Goal: Task Accomplishment & Management: Use online tool/utility

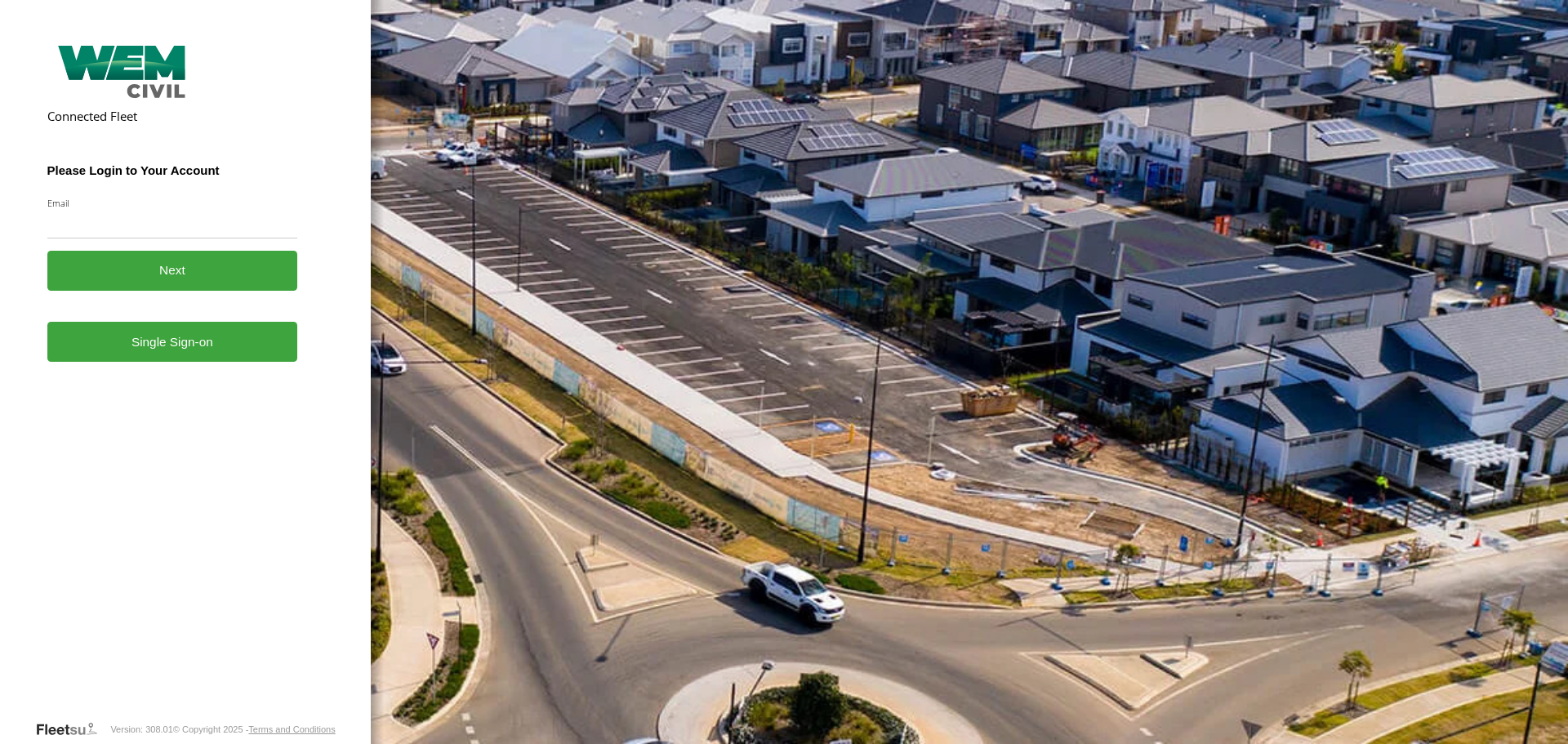
click at [97, 229] on input "Email" at bounding box center [173, 224] width 251 height 30
click at [174, 358] on link "Single Sign-on" at bounding box center [173, 342] width 251 height 40
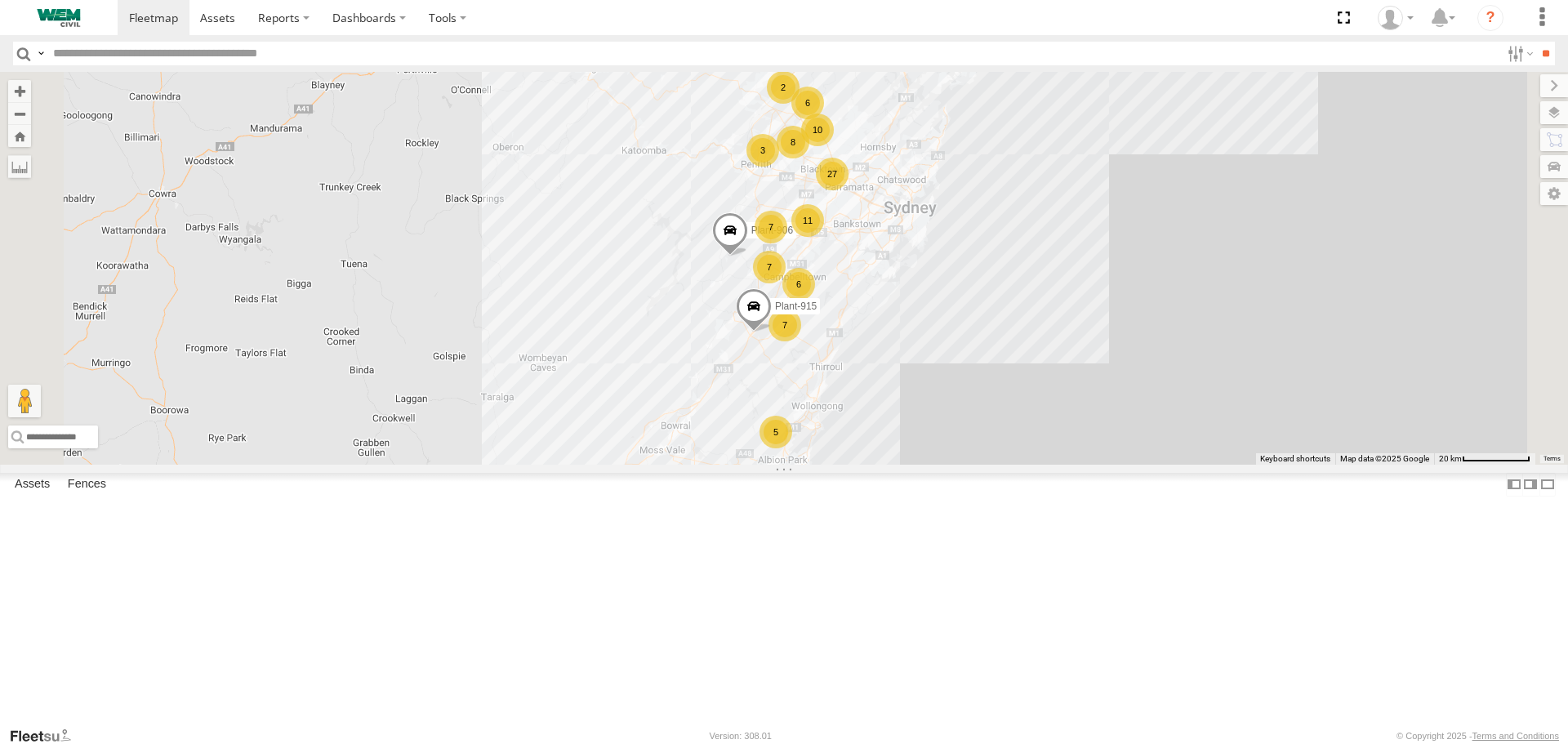
click at [121, 59] on input "text" at bounding box center [773, 53] width 1453 height 23
paste input "**********"
click at [1536, 42] on input "**" at bounding box center [1545, 53] width 19 height 23
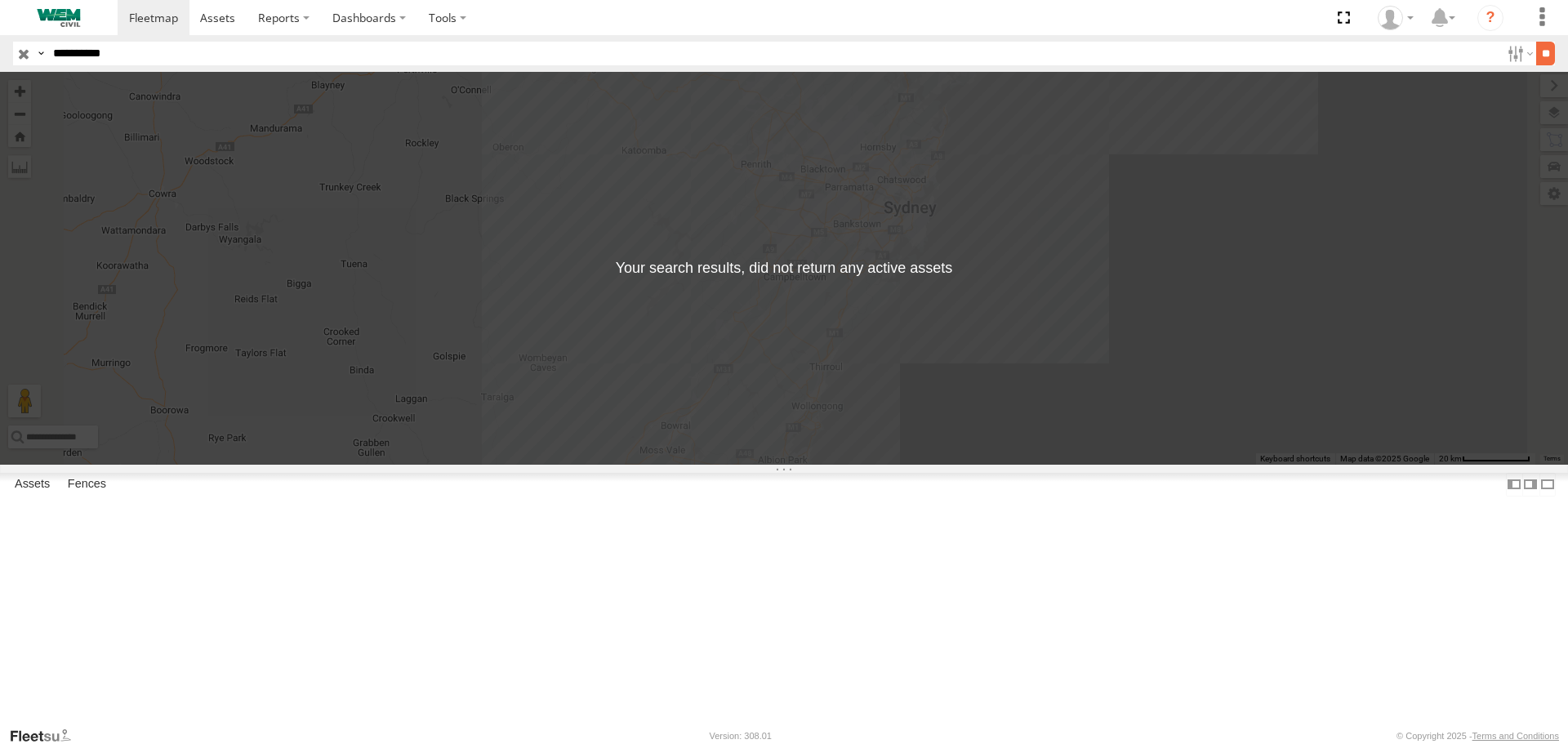
click at [1548, 49] on input "**" at bounding box center [1545, 53] width 19 height 23
click at [82, 50] on input "**********" at bounding box center [773, 53] width 1453 height 23
type input "******"
click at [1539, 55] on input "**" at bounding box center [1545, 53] width 19 height 23
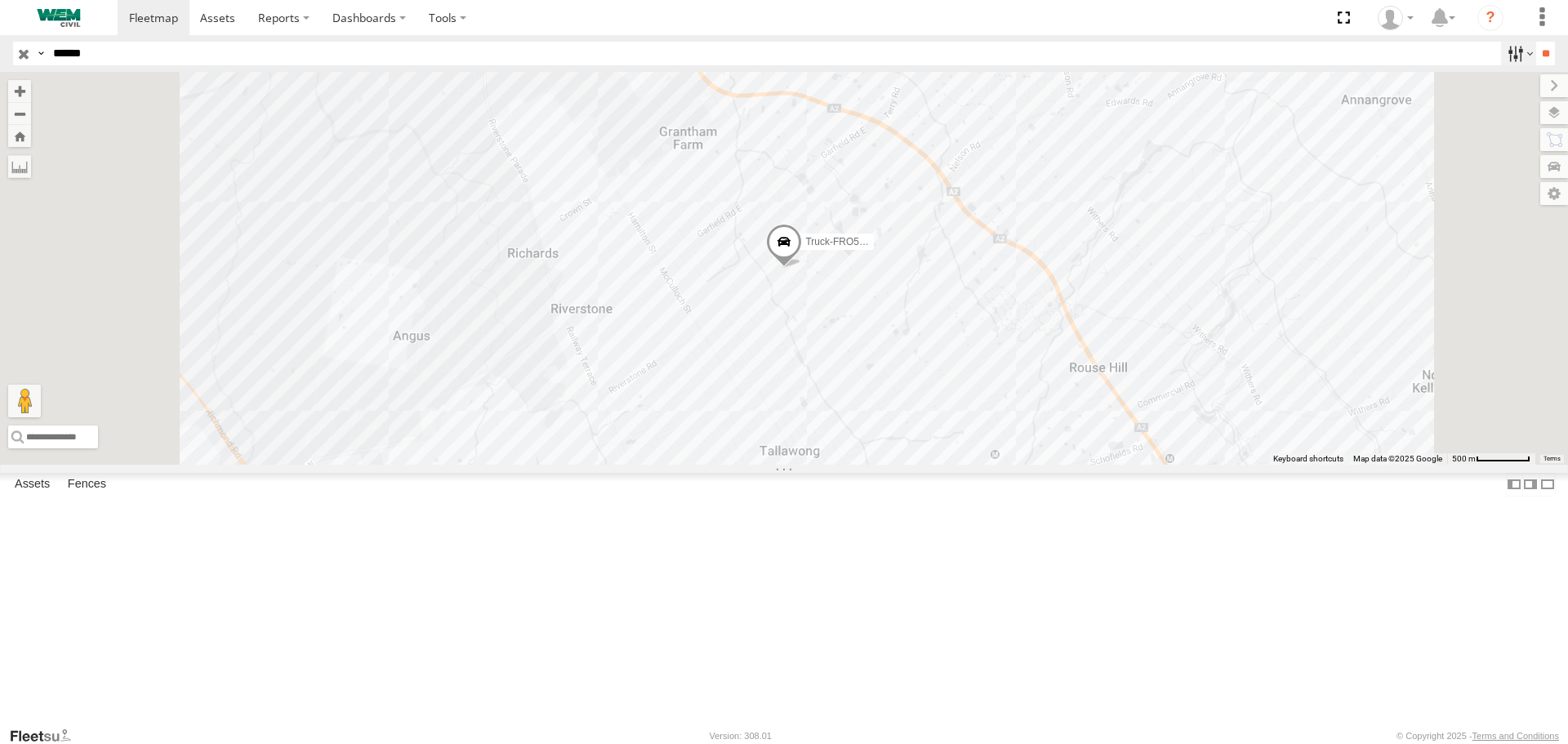
click at [1514, 52] on label at bounding box center [1519, 53] width 35 height 23
click at [0, 0] on span at bounding box center [0, 0] width 0 height 0
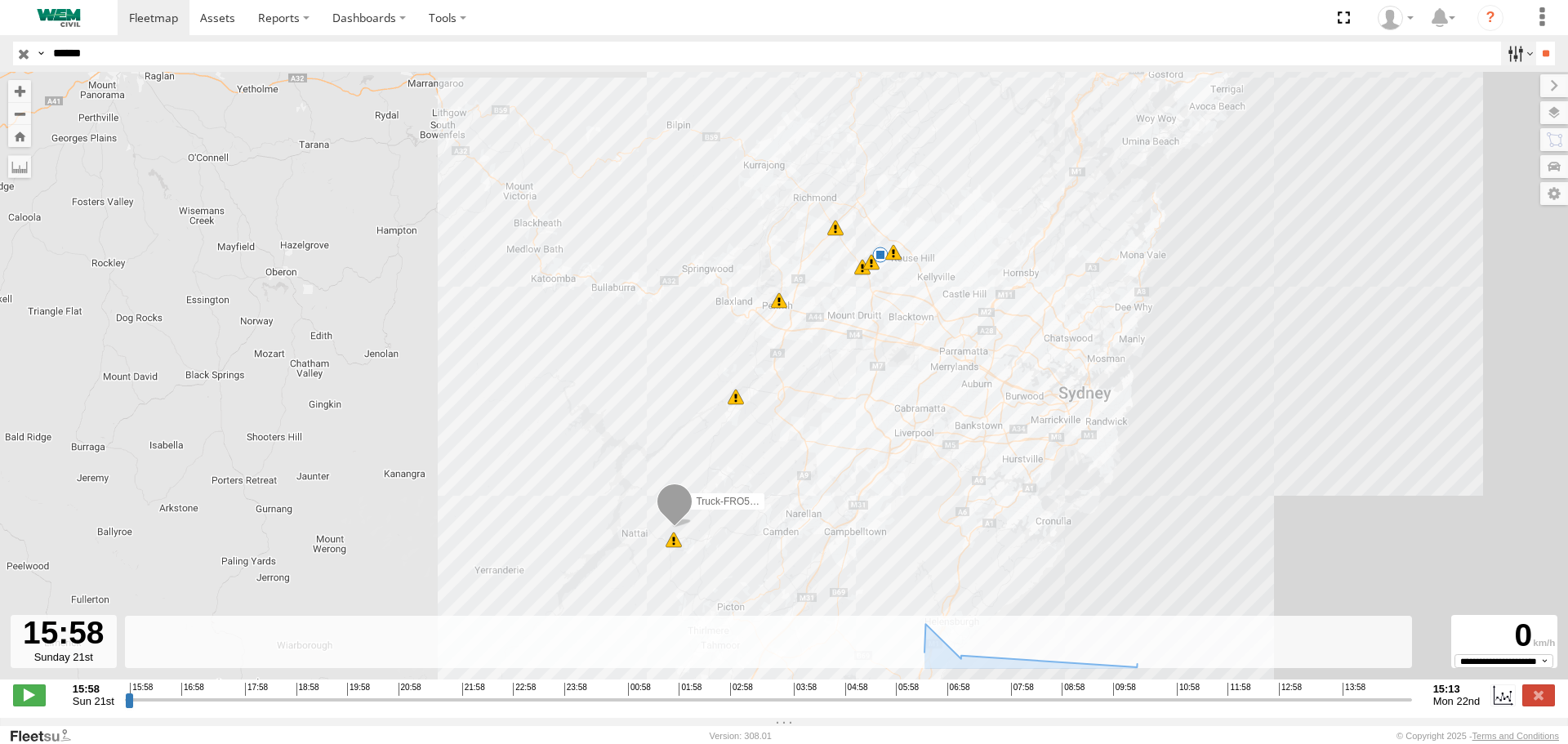
click at [1507, 59] on label at bounding box center [1519, 53] width 35 height 23
click at [74, 662] on div at bounding box center [63, 642] width 106 height 53
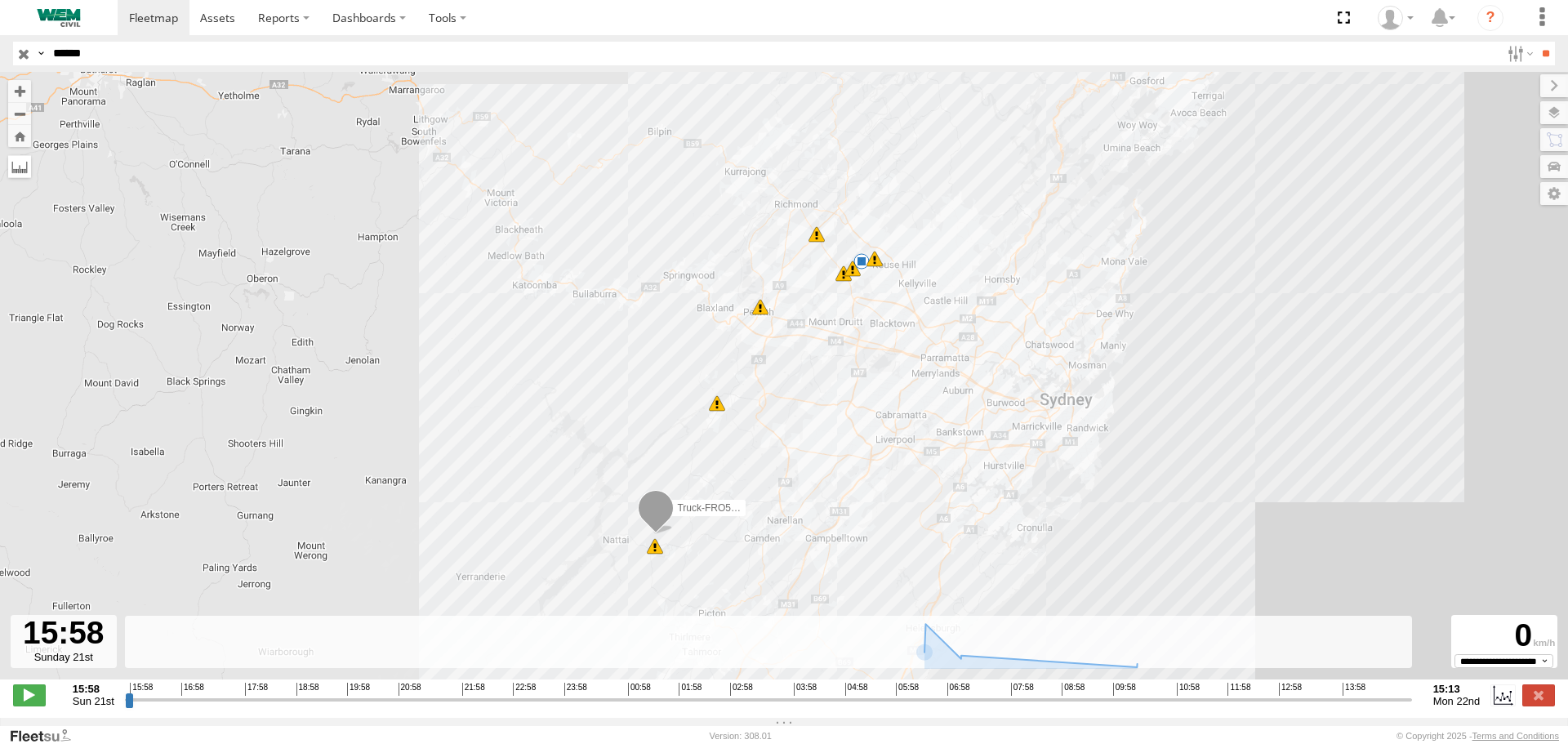
click at [24, 168] on label at bounding box center [19, 167] width 23 height 23
click at [1501, 48] on label at bounding box center [1519, 53] width 35 height 23
drag, startPoint x: 128, startPoint y: 708, endPoint x: 108, endPoint y: 738, distance: 36.1
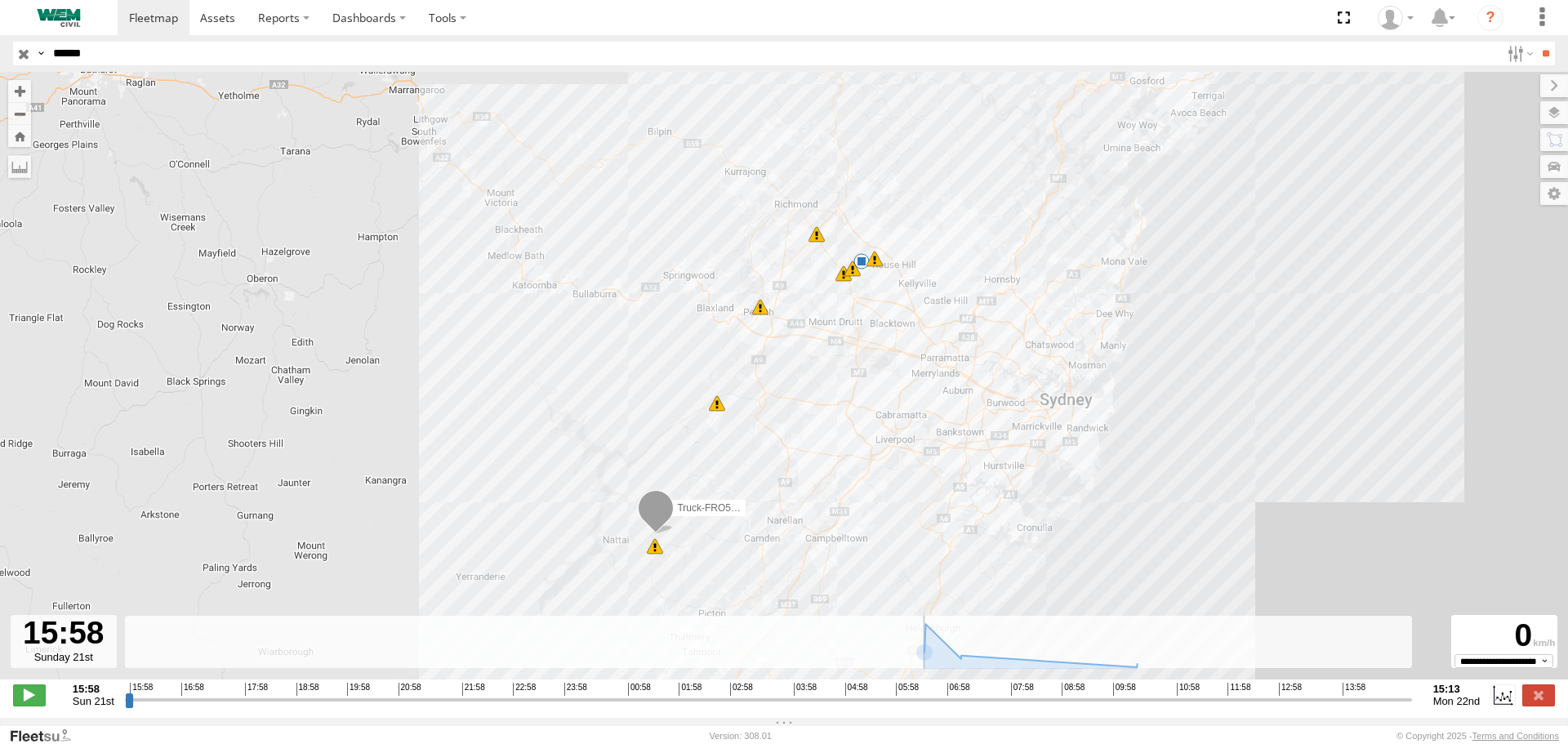
click at [125, 708] on input "range" at bounding box center [768, 700] width 1287 height 16
click at [1501, 706] on label at bounding box center [1503, 695] width 24 height 21
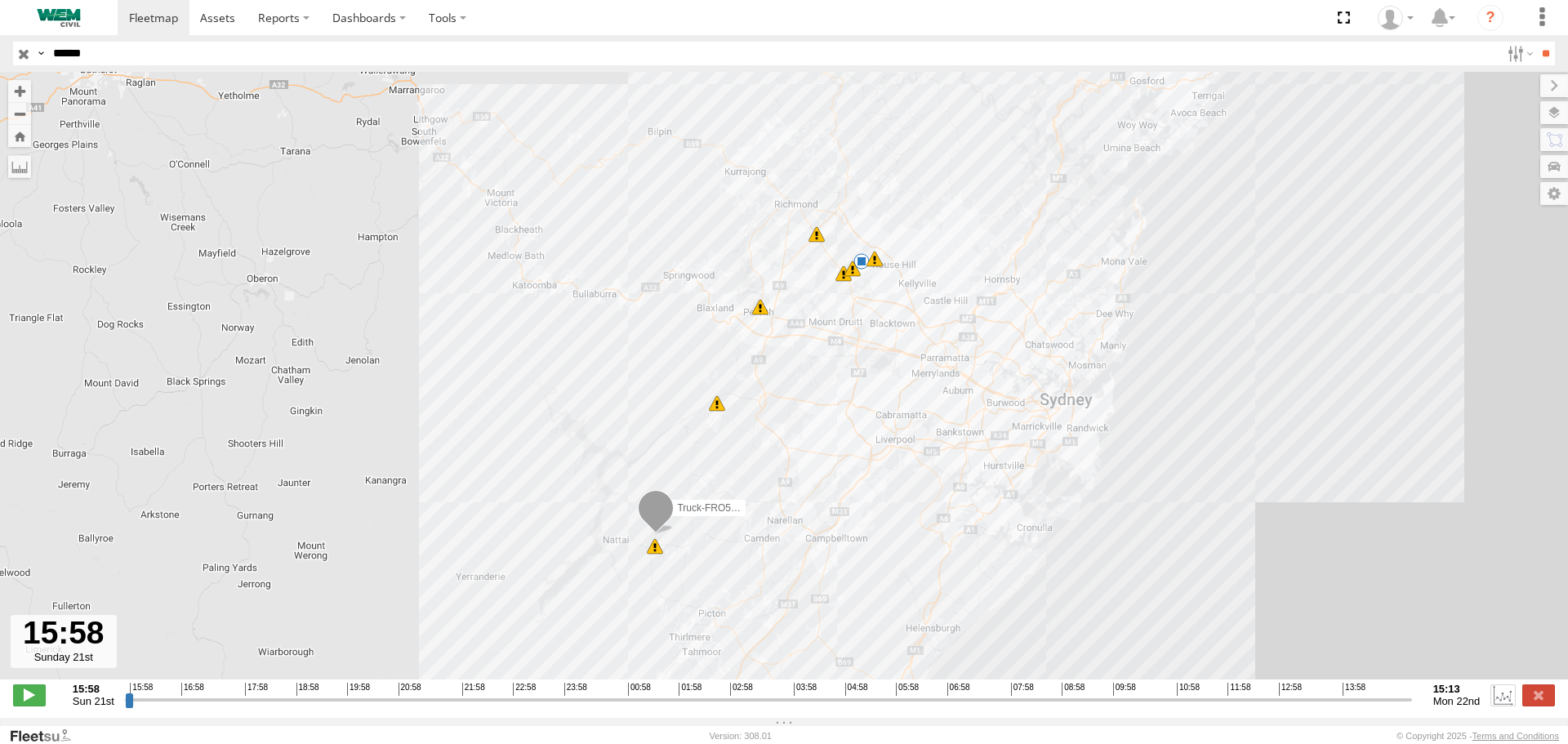
click at [1501, 706] on label at bounding box center [1503, 695] width 24 height 21
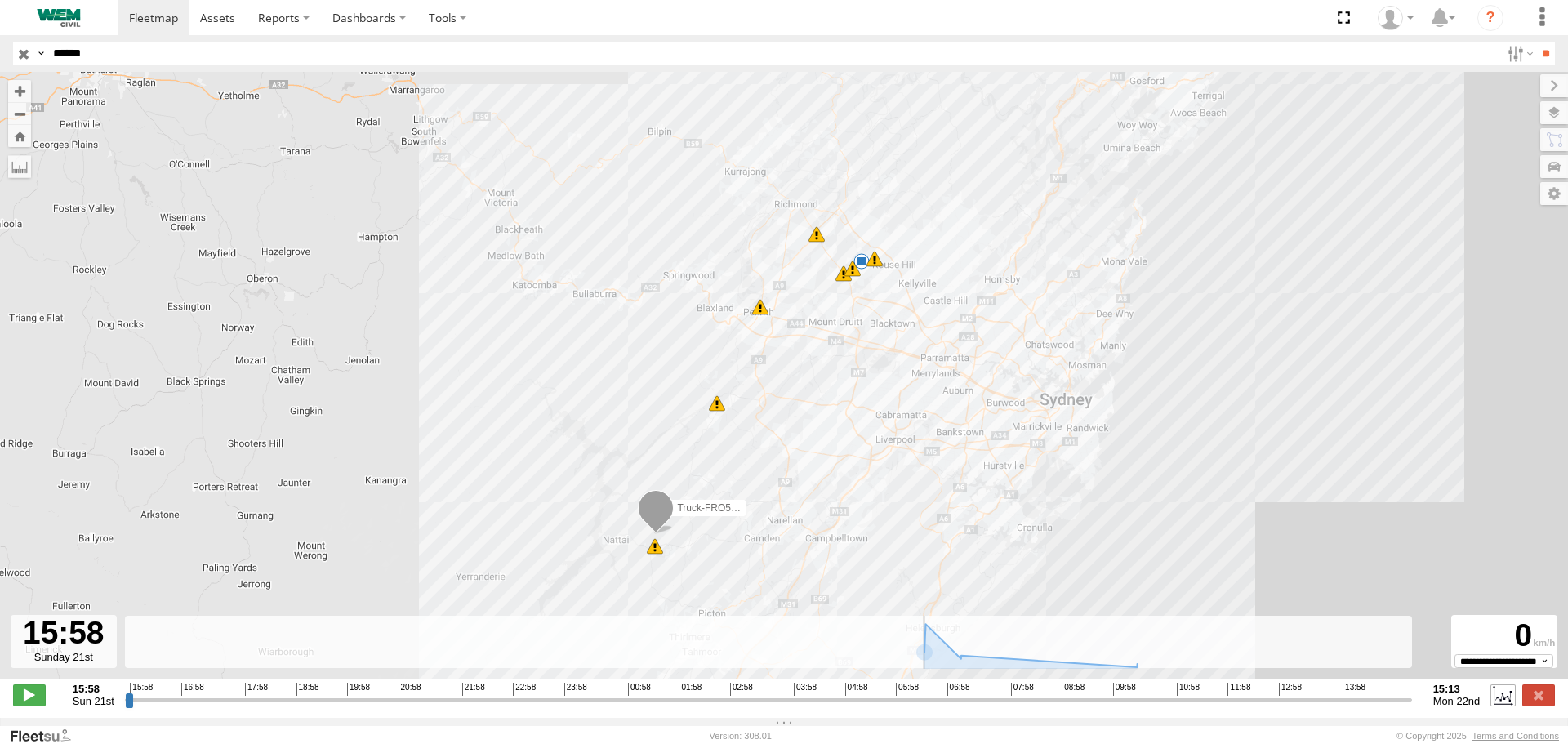
click at [1501, 706] on label at bounding box center [1503, 695] width 24 height 21
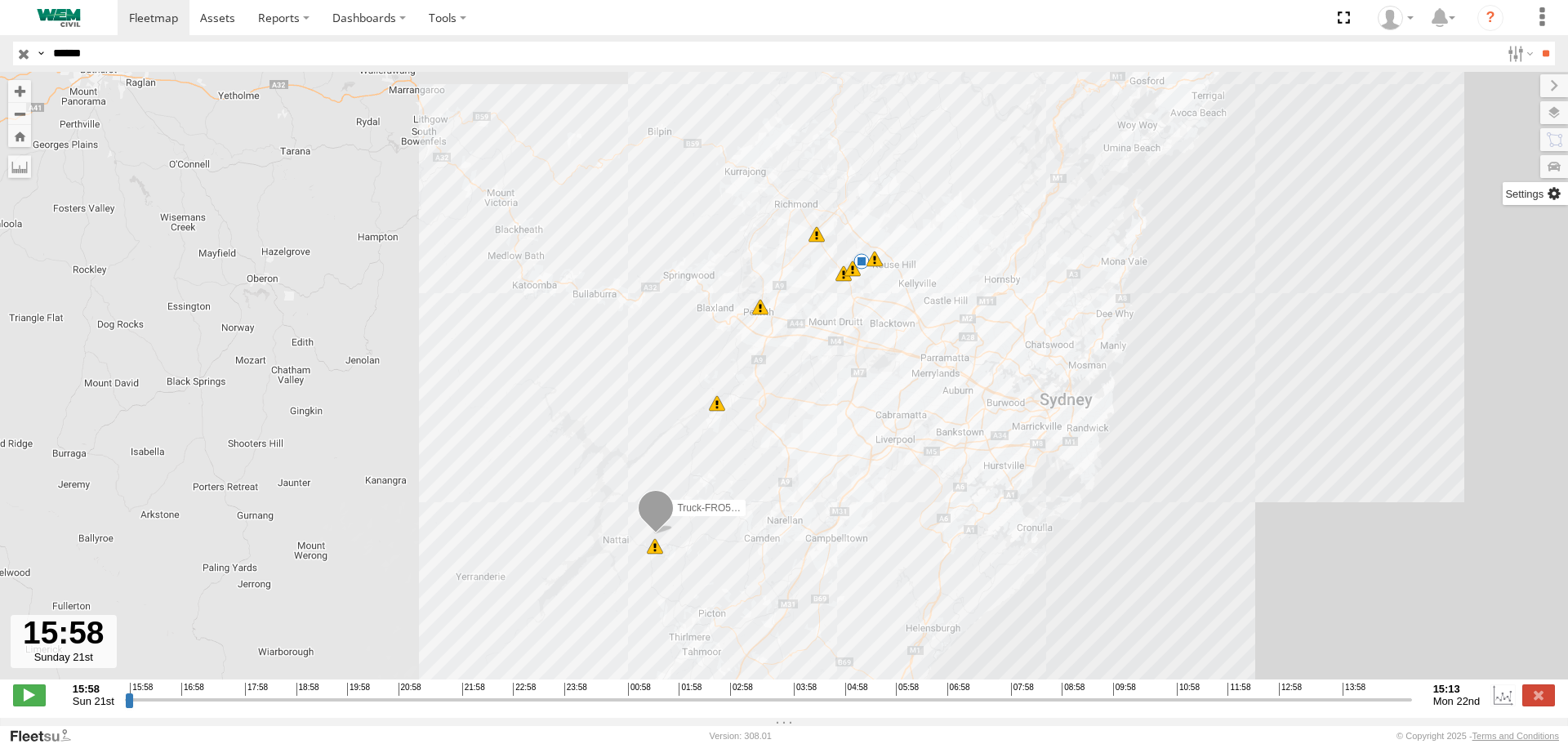
click at [1559, 199] on label at bounding box center [1535, 194] width 65 height 23
click at [1503, 196] on label at bounding box center [1535, 194] width 65 height 23
click at [1508, 169] on label at bounding box center [1538, 167] width 60 height 23
click at [1506, 142] on label at bounding box center [1538, 140] width 62 height 23
click at [1508, 114] on label at bounding box center [1538, 113] width 60 height 23
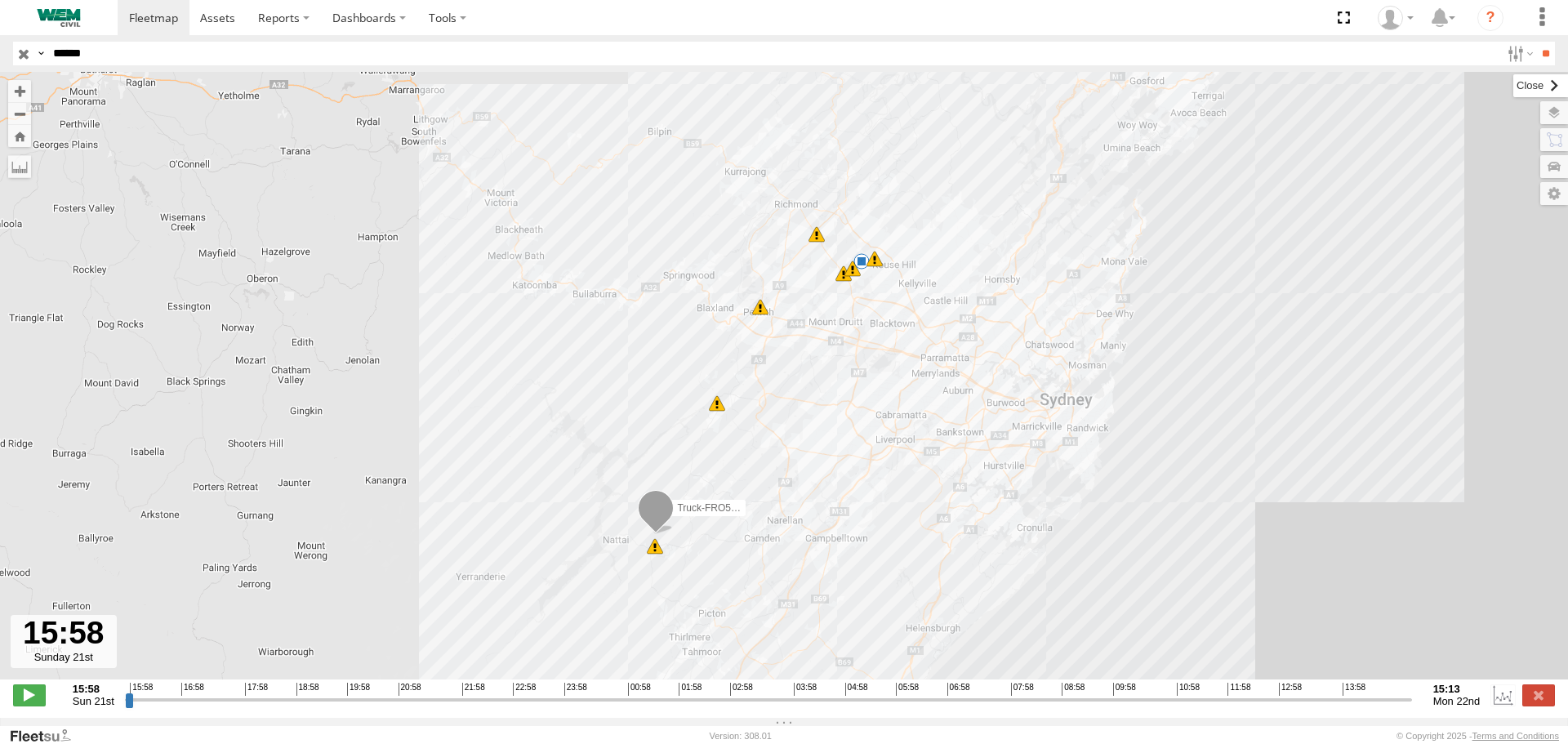
click at [1513, 85] on label at bounding box center [1540, 86] width 55 height 23
click at [23, 124] on button "Zoom out" at bounding box center [19, 114] width 23 height 23
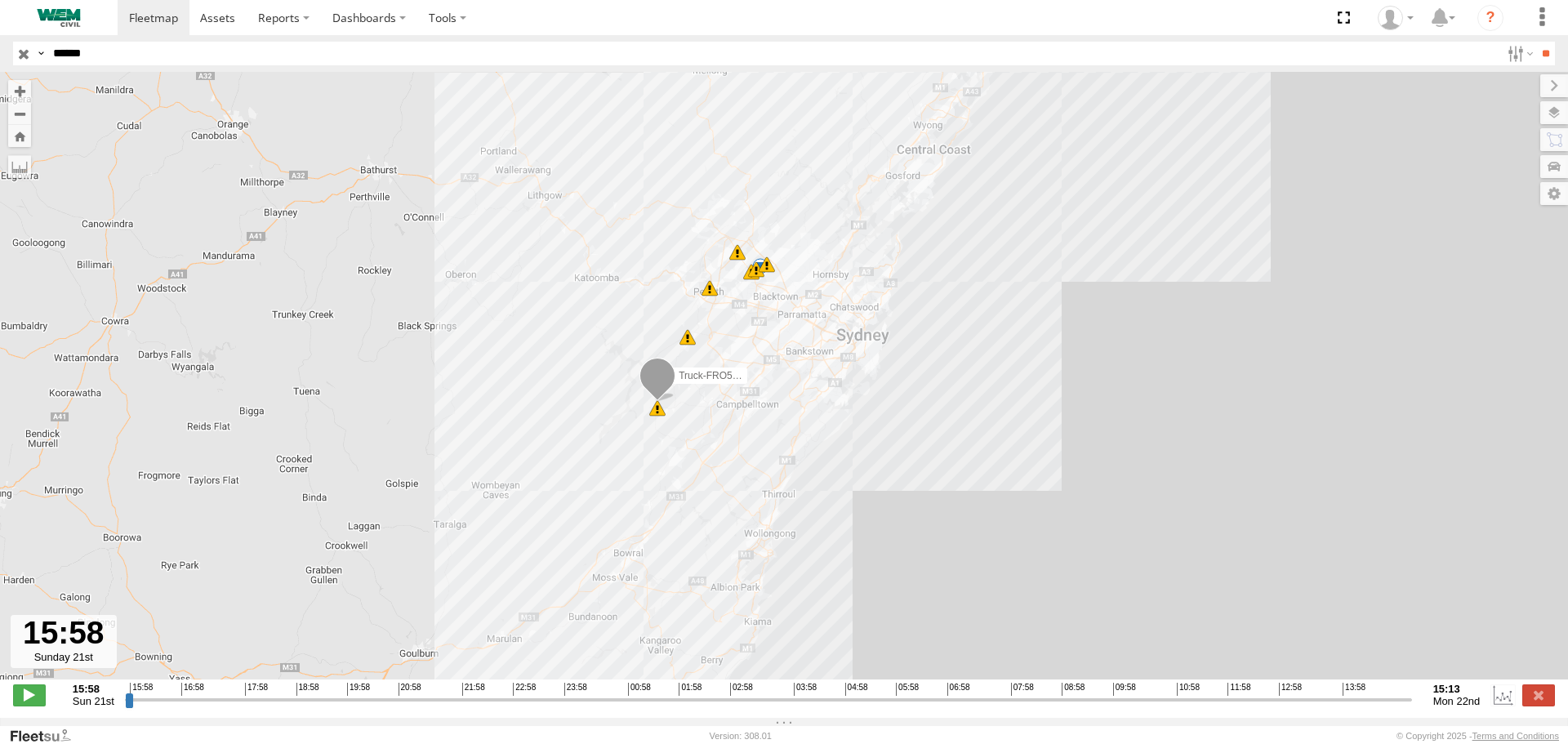
drag, startPoint x: 630, startPoint y: 446, endPoint x: 563, endPoint y: 384, distance: 91.3
click at [563, 384] on div "Truck-FRO52R 05:30 Mon 05:52 Mon 06:06 Mon 06:13 Mon 06:15 Mon 06:31 Mon 5 5" at bounding box center [784, 385] width 1568 height 625
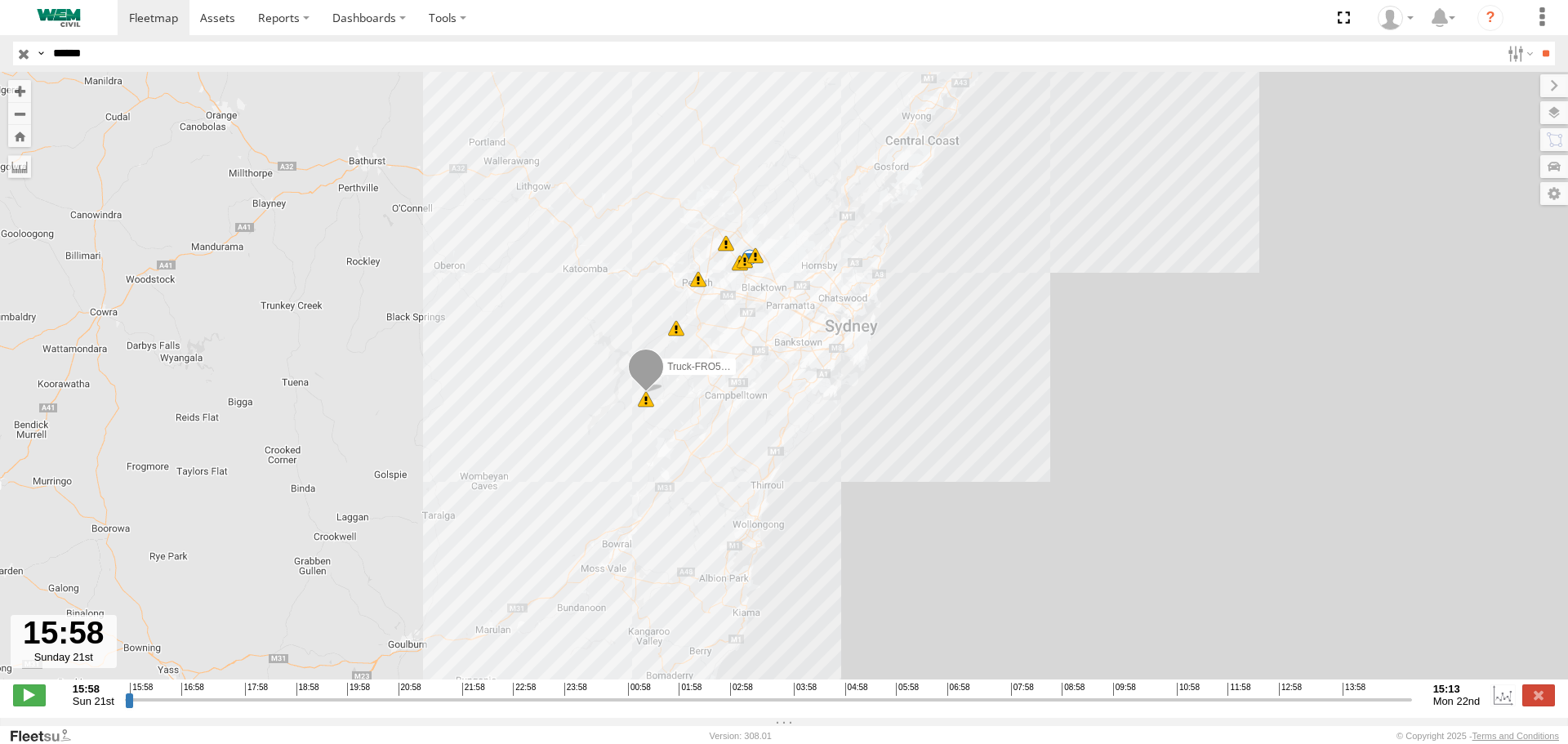
click at [104, 708] on span "Sun 21st" at bounding box center [94, 701] width 42 height 12
click at [28, 706] on span at bounding box center [30, 695] width 33 height 21
click at [30, 706] on span at bounding box center [30, 695] width 33 height 21
type input "**********"
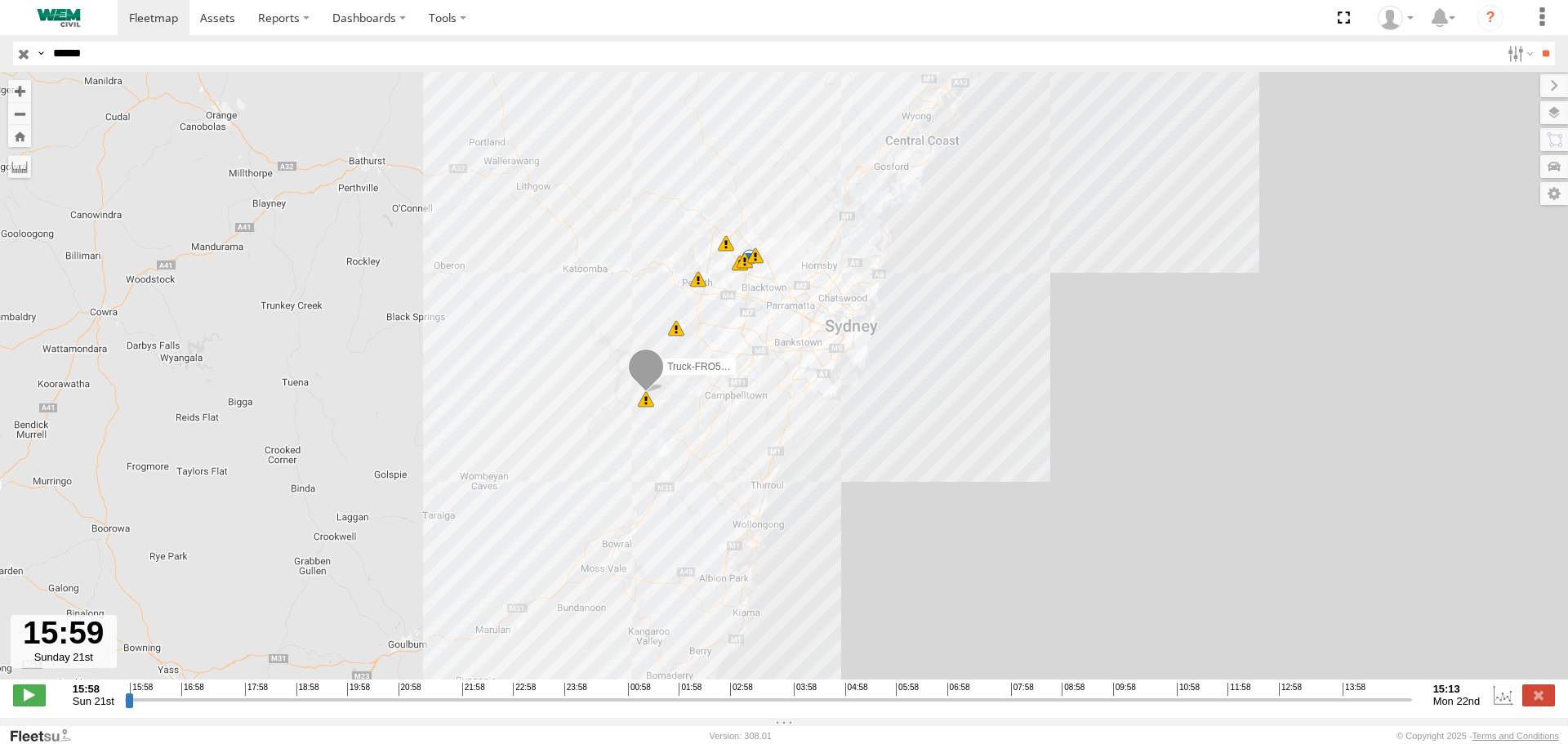
click at [82, 714] on div "**********" at bounding box center [784, 697] width 1568 height 35
click at [1499, 703] on label at bounding box center [1503, 695] width 24 height 21
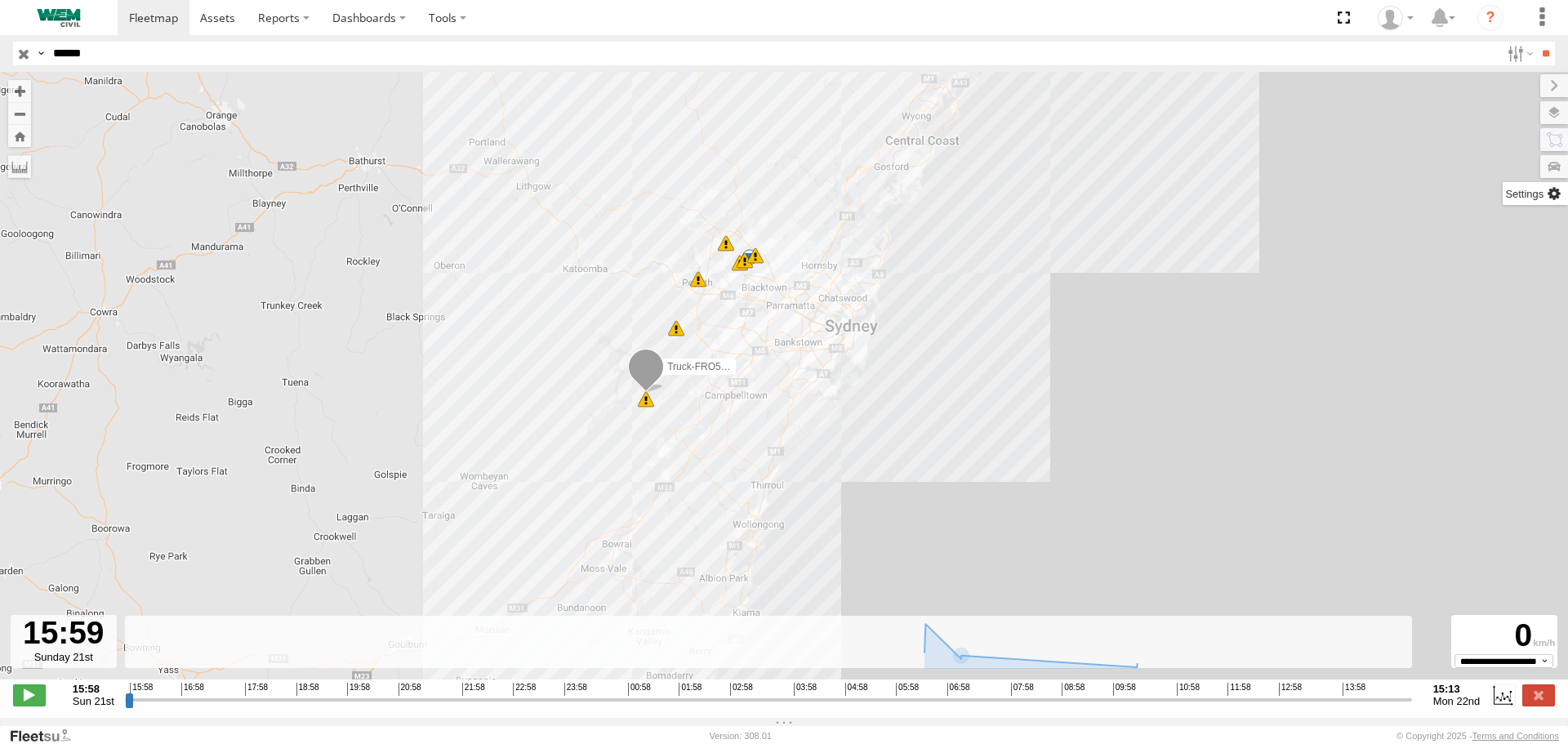
click at [1548, 201] on label at bounding box center [1535, 194] width 65 height 23
click at [1508, 164] on label at bounding box center [1538, 167] width 60 height 23
click at [1506, 146] on label at bounding box center [1538, 140] width 62 height 23
click at [1508, 114] on label at bounding box center [1538, 113] width 60 height 23
click at [1513, 95] on label at bounding box center [1540, 86] width 55 height 23
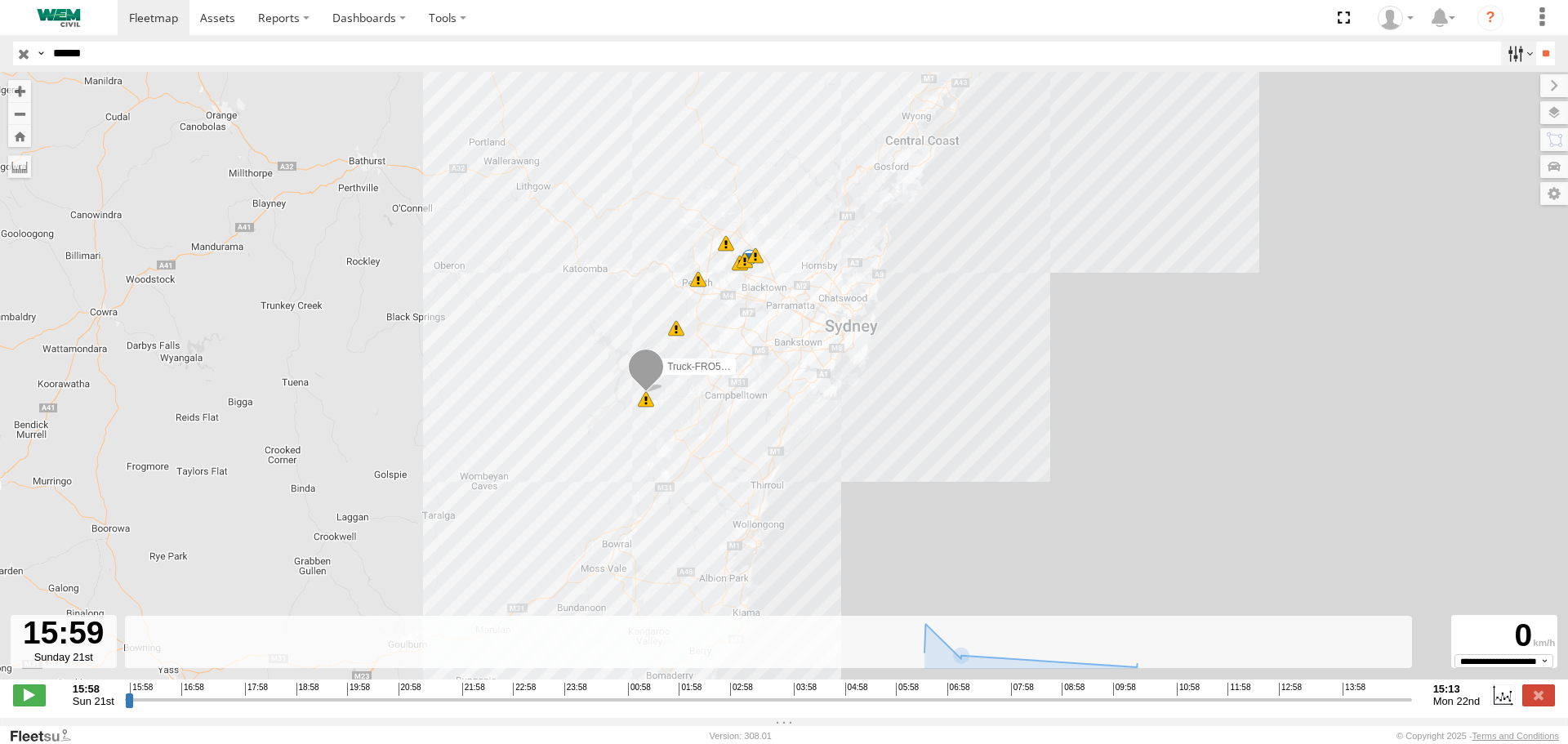
click at [1515, 56] on label at bounding box center [1519, 53] width 35 height 23
click at [1509, 56] on label at bounding box center [1519, 53] width 35 height 23
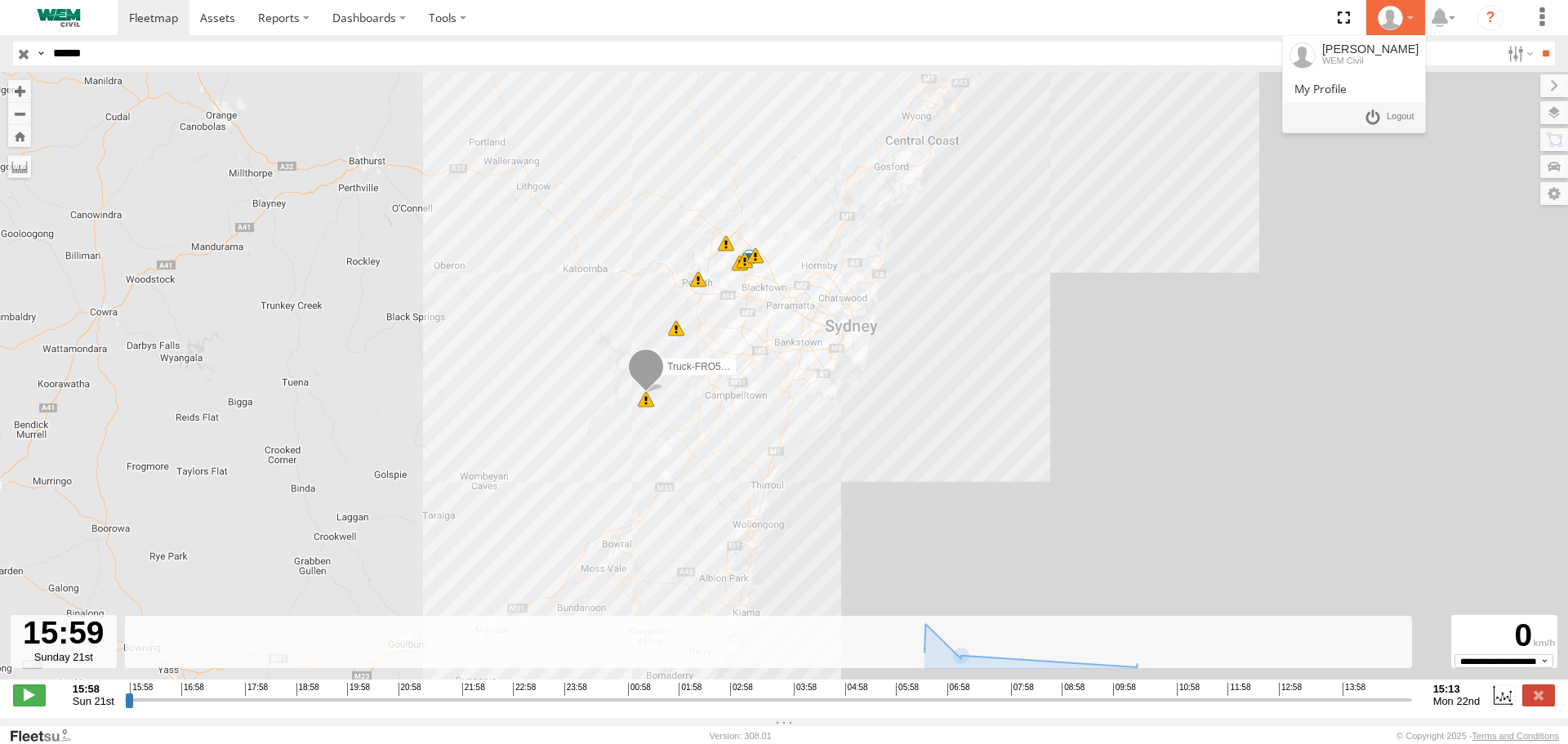
click at [1414, 12] on div at bounding box center [1395, 18] width 48 height 24
click at [1297, 29] on section at bounding box center [841, 17] width 1447 height 35
click at [1456, 17] on label at bounding box center [1442, 17] width 35 height 35
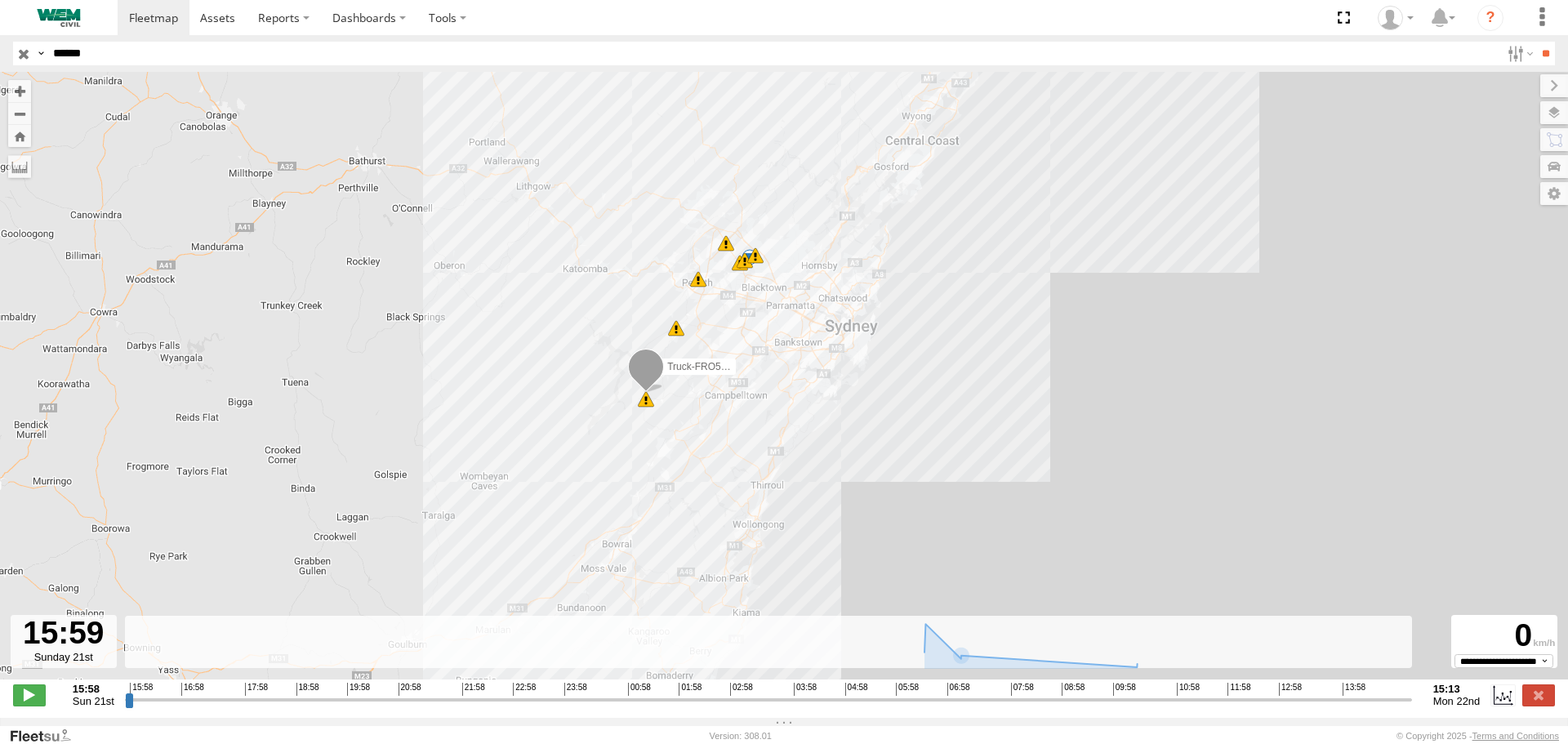
click at [1283, 16] on section at bounding box center [841, 17] width 1447 height 35
click at [359, 718] on div "← Move left → Move right ↑ Move up ↓ Move down + Zoom in - Zoom out Home Jump l…" at bounding box center [784, 395] width 1568 height 646
click at [711, 732] on div "Version: 308.01" at bounding box center [741, 735] width 62 height 10
click at [92, 714] on div "**********" at bounding box center [784, 697] width 1568 height 35
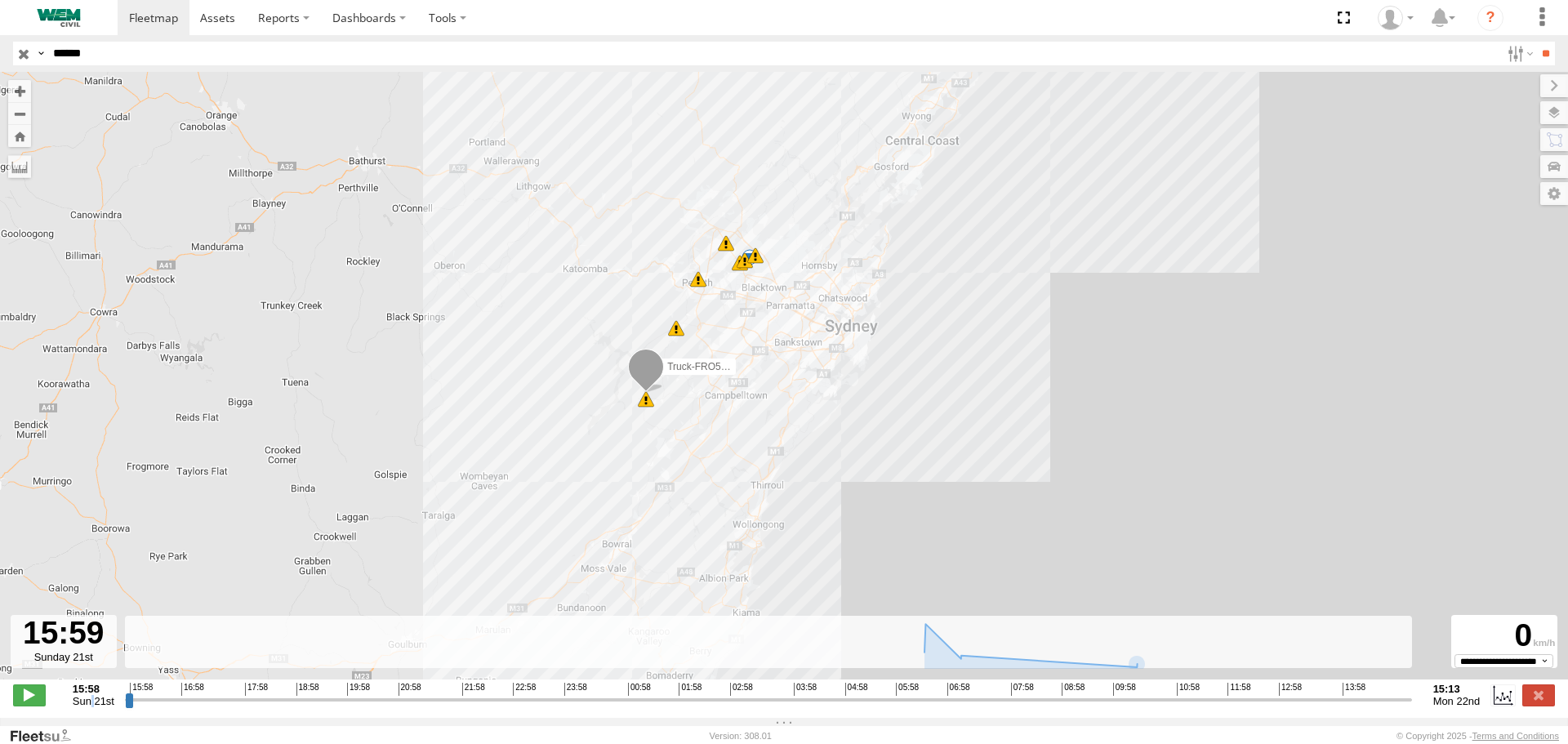
click at [92, 714] on div "**********" at bounding box center [784, 697] width 1568 height 35
click at [243, 20] on link at bounding box center [218, 17] width 58 height 35
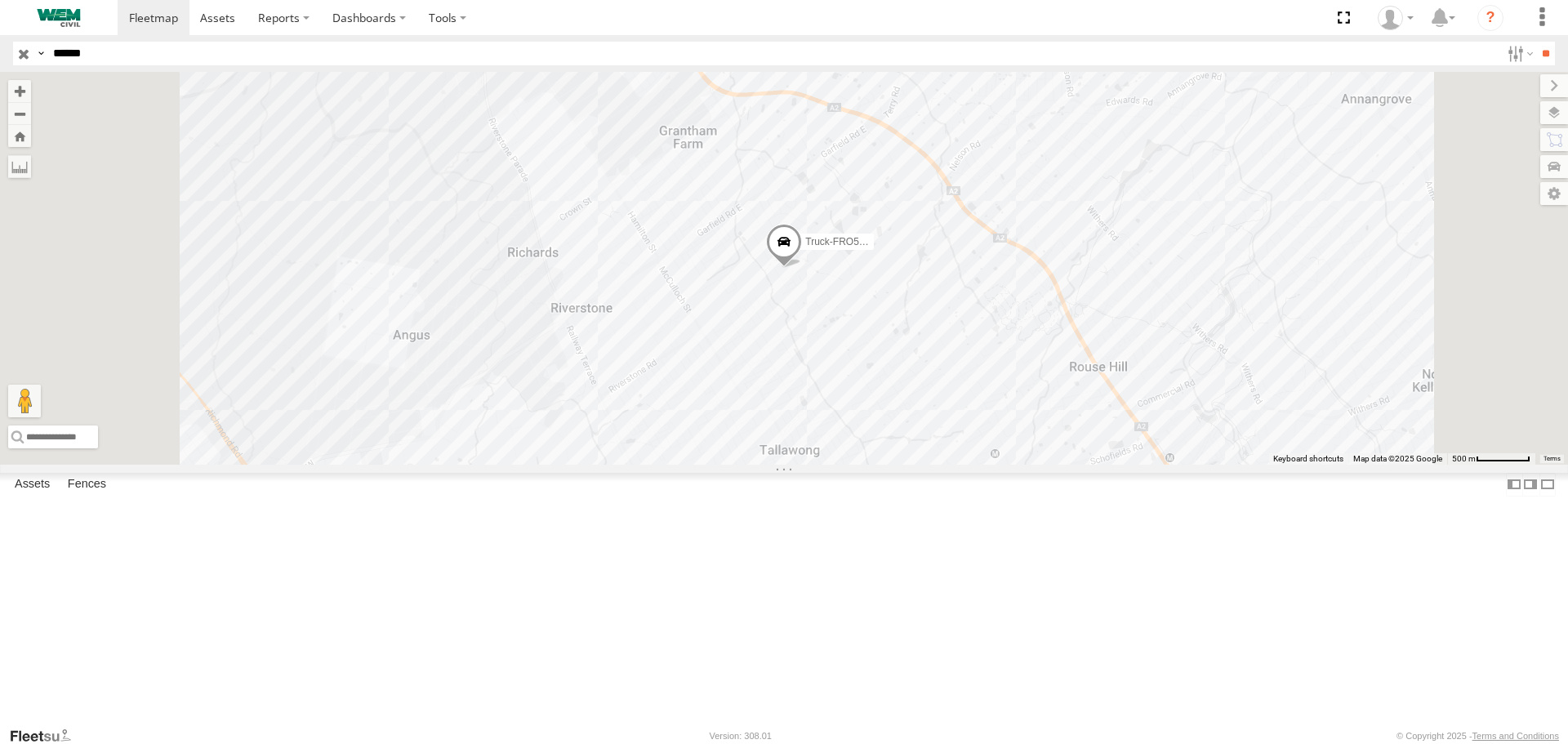
click at [0, 0] on span at bounding box center [0, 0] width 0 height 0
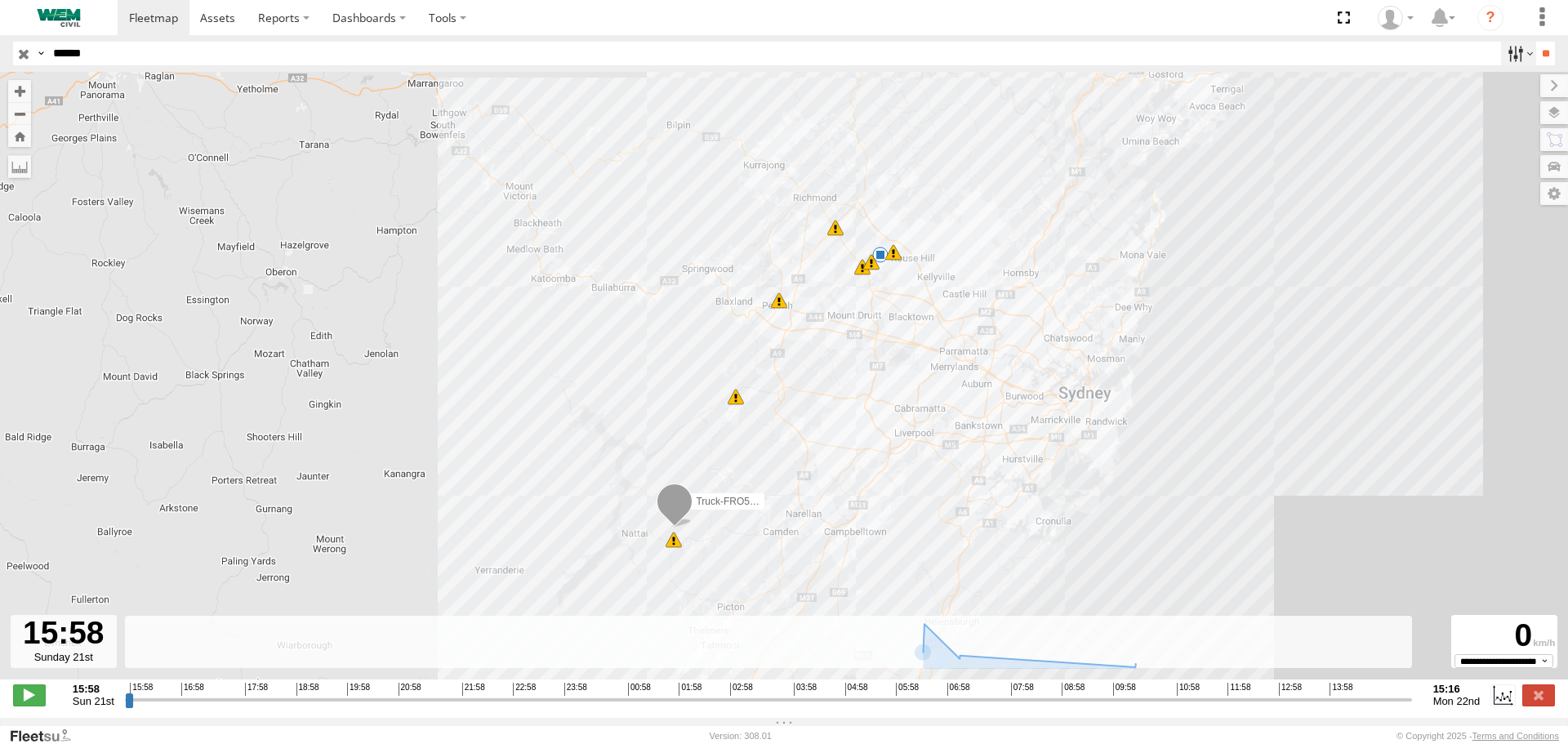
click at [1510, 52] on label at bounding box center [1519, 53] width 35 height 23
click at [20, 145] on button "Zoom Home" at bounding box center [19, 135] width 23 height 22
click at [97, 706] on span "Sun 21st" at bounding box center [94, 701] width 42 height 12
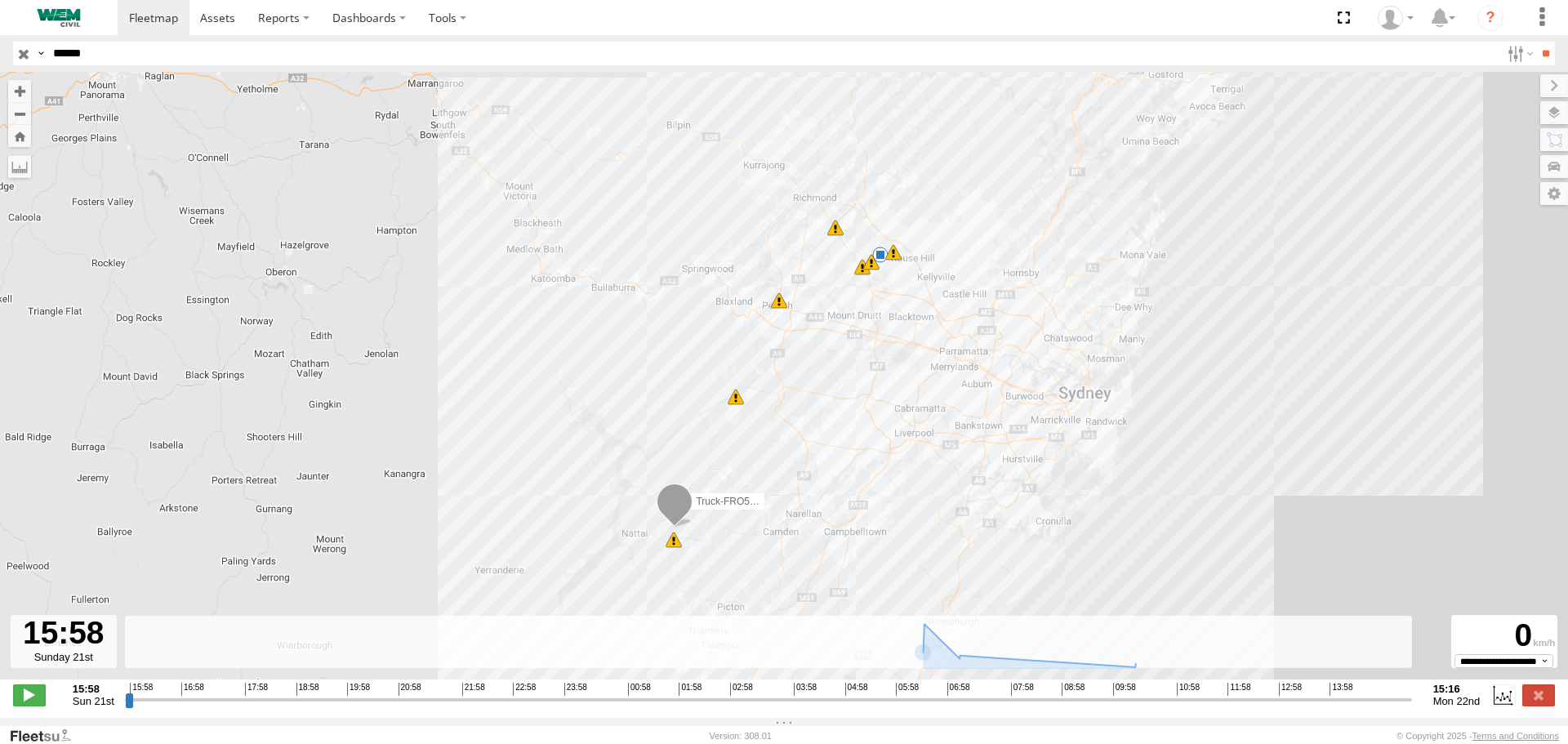
click at [84, 695] on strong "15:58" at bounding box center [94, 689] width 42 height 12
click at [31, 705] on span at bounding box center [30, 695] width 33 height 21
drag, startPoint x: 133, startPoint y: 714, endPoint x: 842, endPoint y: 715, distance: 709.0
click at [842, 708] on input "range" at bounding box center [768, 700] width 1287 height 16
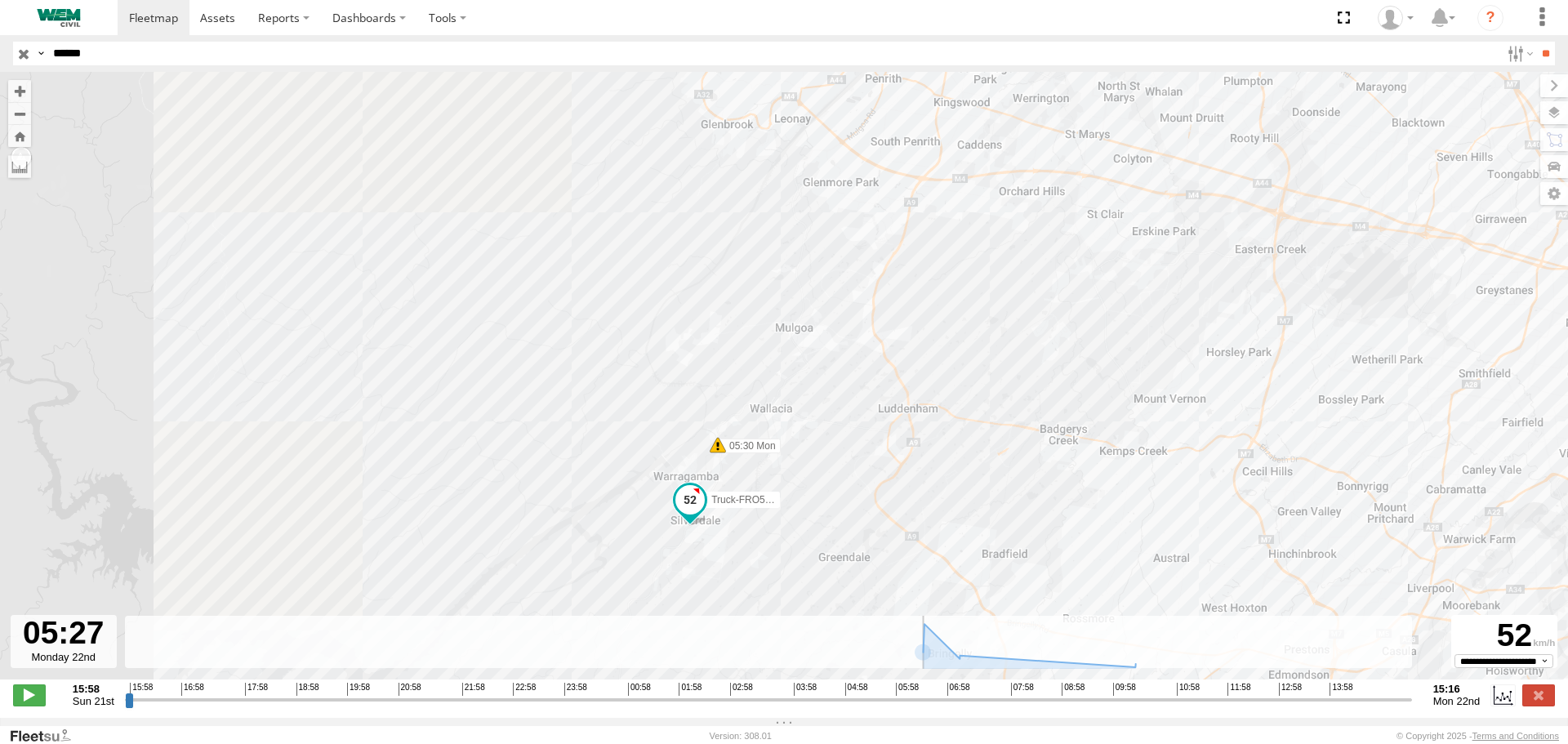
drag, startPoint x: 843, startPoint y: 708, endPoint x: 865, endPoint y: 716, distance: 23.4
click at [865, 708] on input "range" at bounding box center [768, 700] width 1287 height 16
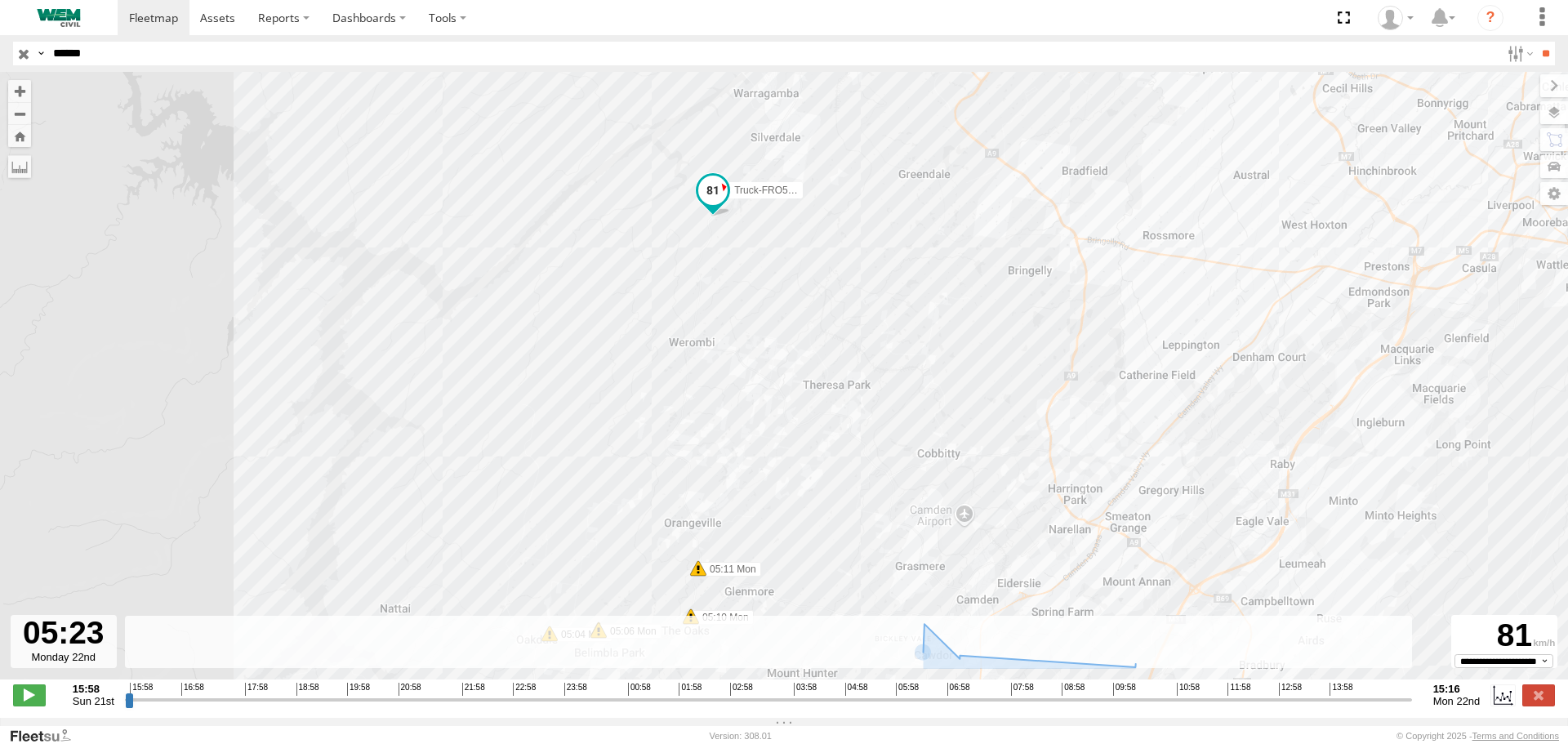
drag, startPoint x: 844, startPoint y: 552, endPoint x: 932, endPoint y: 153, distance: 408.6
click at [932, 153] on div "Truck-FRO52R 05:30 Mon 05:52 Mon 06:06 Mon 06:13 Mon 06:15 Mon 06:31 Mon 05:04 …" at bounding box center [784, 385] width 1568 height 625
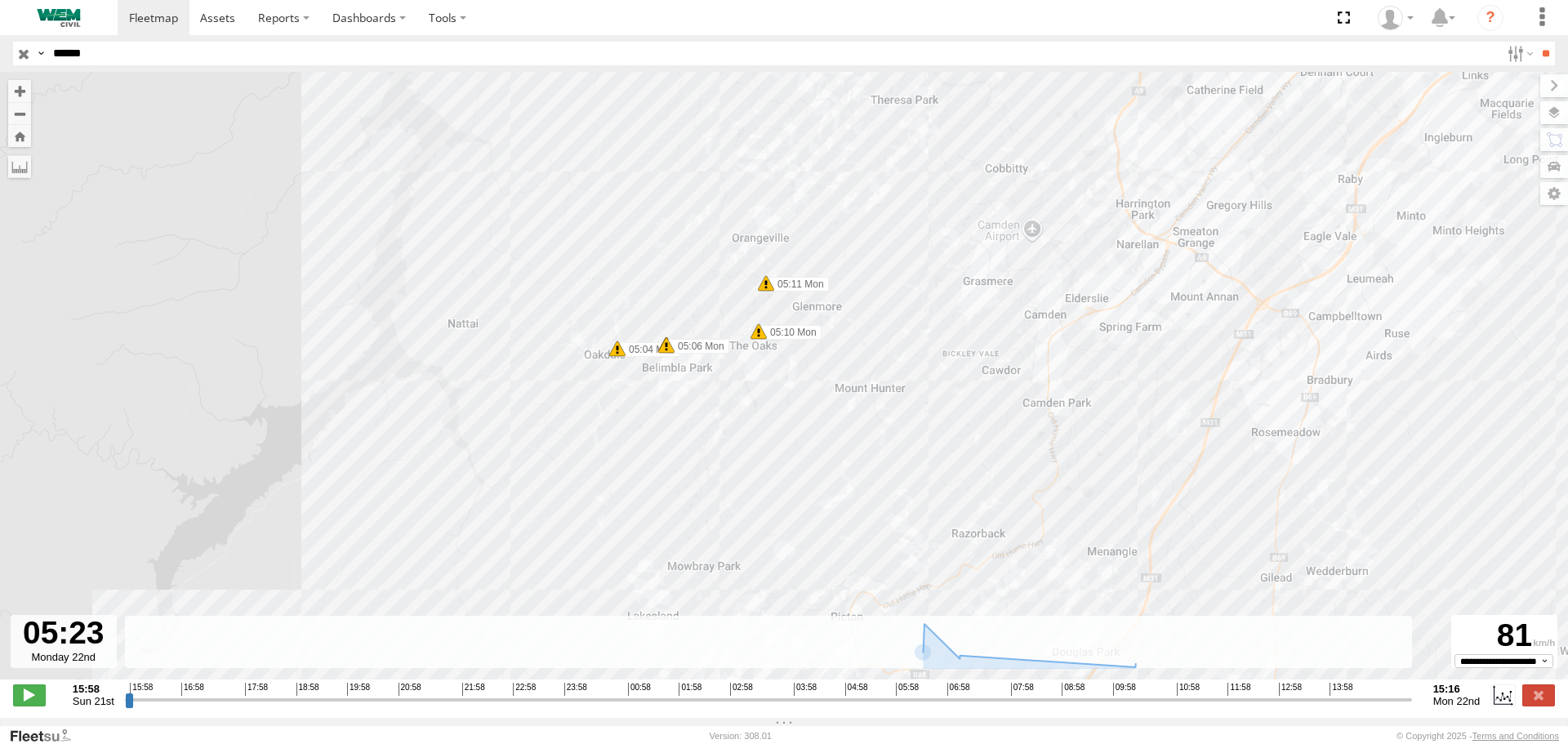
drag, startPoint x: 892, startPoint y: 585, endPoint x: 961, endPoint y: 293, distance: 300.0
click at [961, 293] on div "Truck-FRO52R 05:30 Mon 05:52 Mon 06:06 Mon 06:13 Mon 06:15 Mon 06:31 Mon 05:04 …" at bounding box center [784, 385] width 1568 height 625
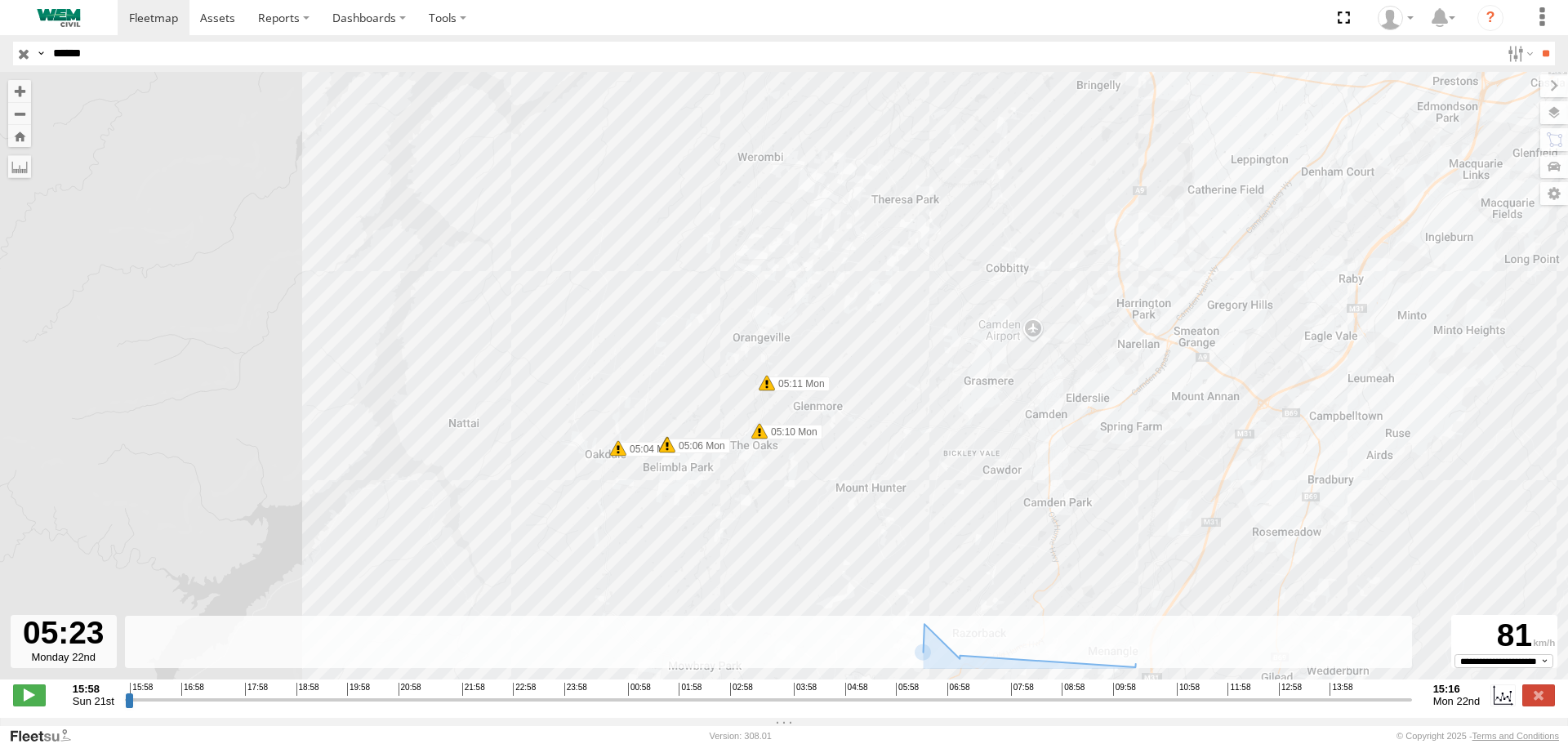
drag, startPoint x: 1098, startPoint y: 180, endPoint x: 1096, endPoint y: 278, distance: 98.0
click at [1096, 278] on div "Truck-FRO52R 05:30 Mon 05:52 Mon 06:06 Mon 06:13 Mon 06:15 Mon 06:31 Mon 05:04 …" at bounding box center [784, 385] width 1568 height 625
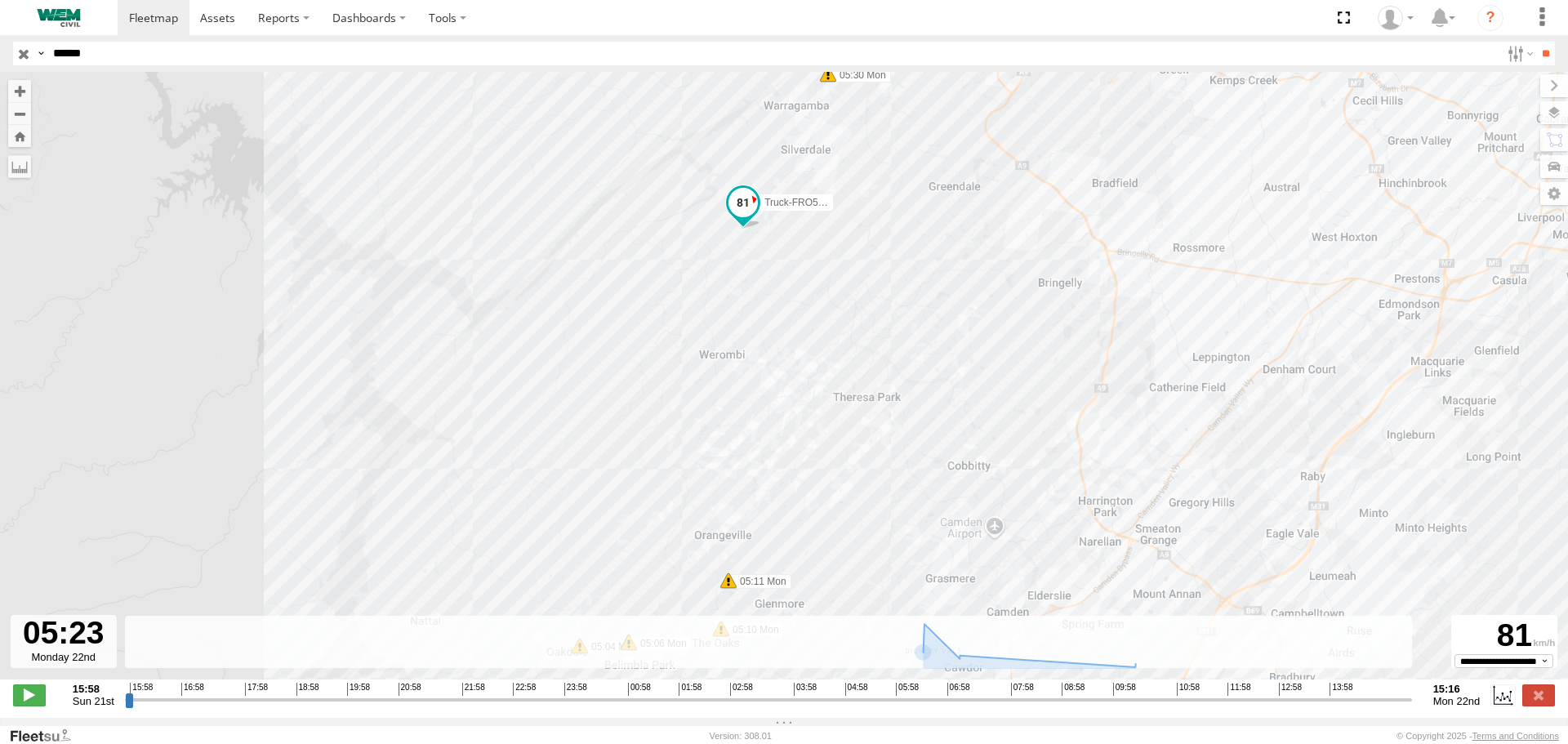
drag, startPoint x: 1046, startPoint y: 223, endPoint x: 993, endPoint y: 519, distance: 300.7
click at [993, 517] on div "Truck-FRO52R 05:30 Mon 05:52 Mon 06:06 Mon 06:13 Mon 06:15 Mon 06:31 Mon 05:04 …" at bounding box center [784, 385] width 1568 height 625
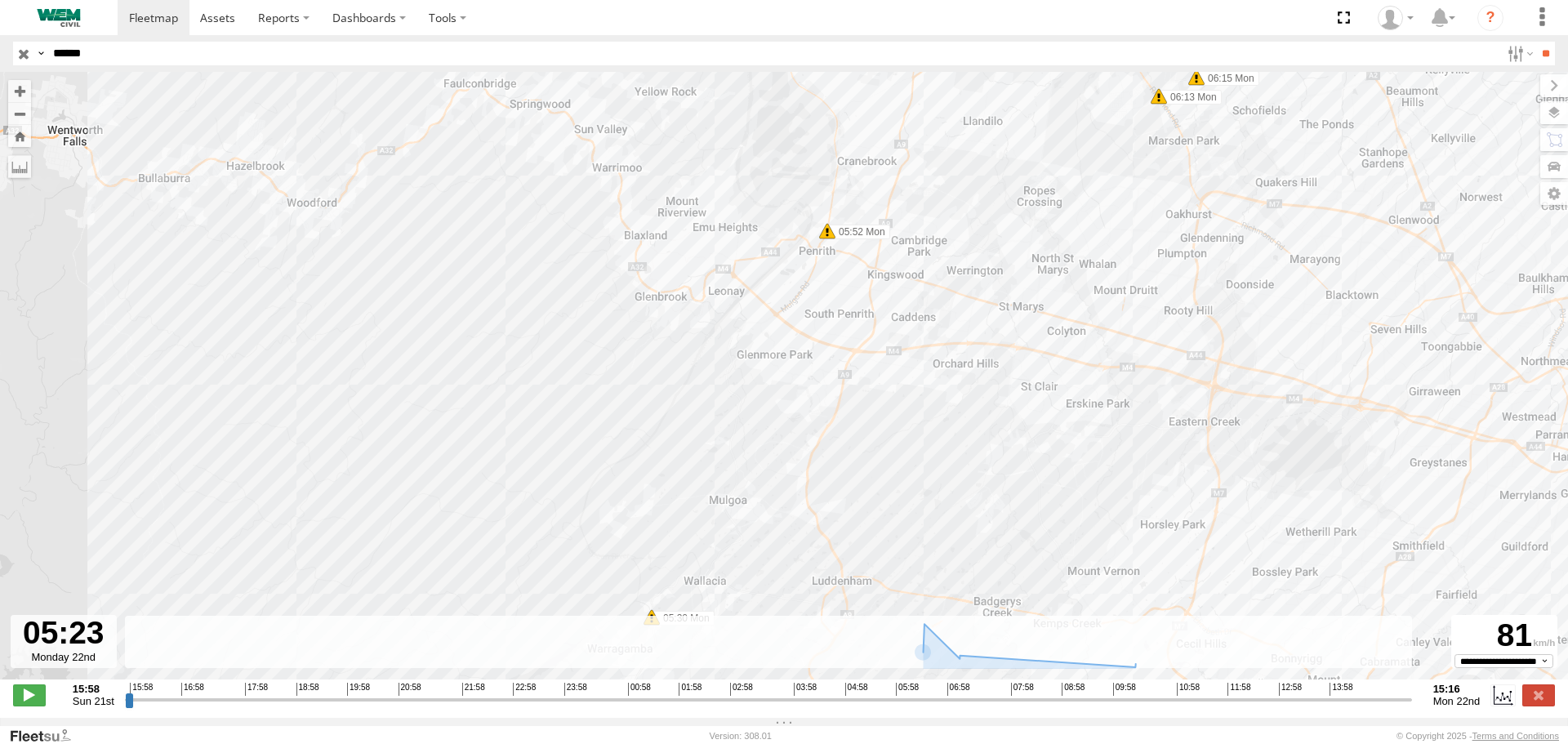
drag, startPoint x: 1053, startPoint y: 241, endPoint x: 921, endPoint y: 509, distance: 298.7
click at [921, 509] on div "Truck-FRO52R 05:30 Mon 05:52 Mon 06:06 Mon 06:13 Mon 06:15 Mon 06:31 Mon 05:04 …" at bounding box center [784, 385] width 1568 height 625
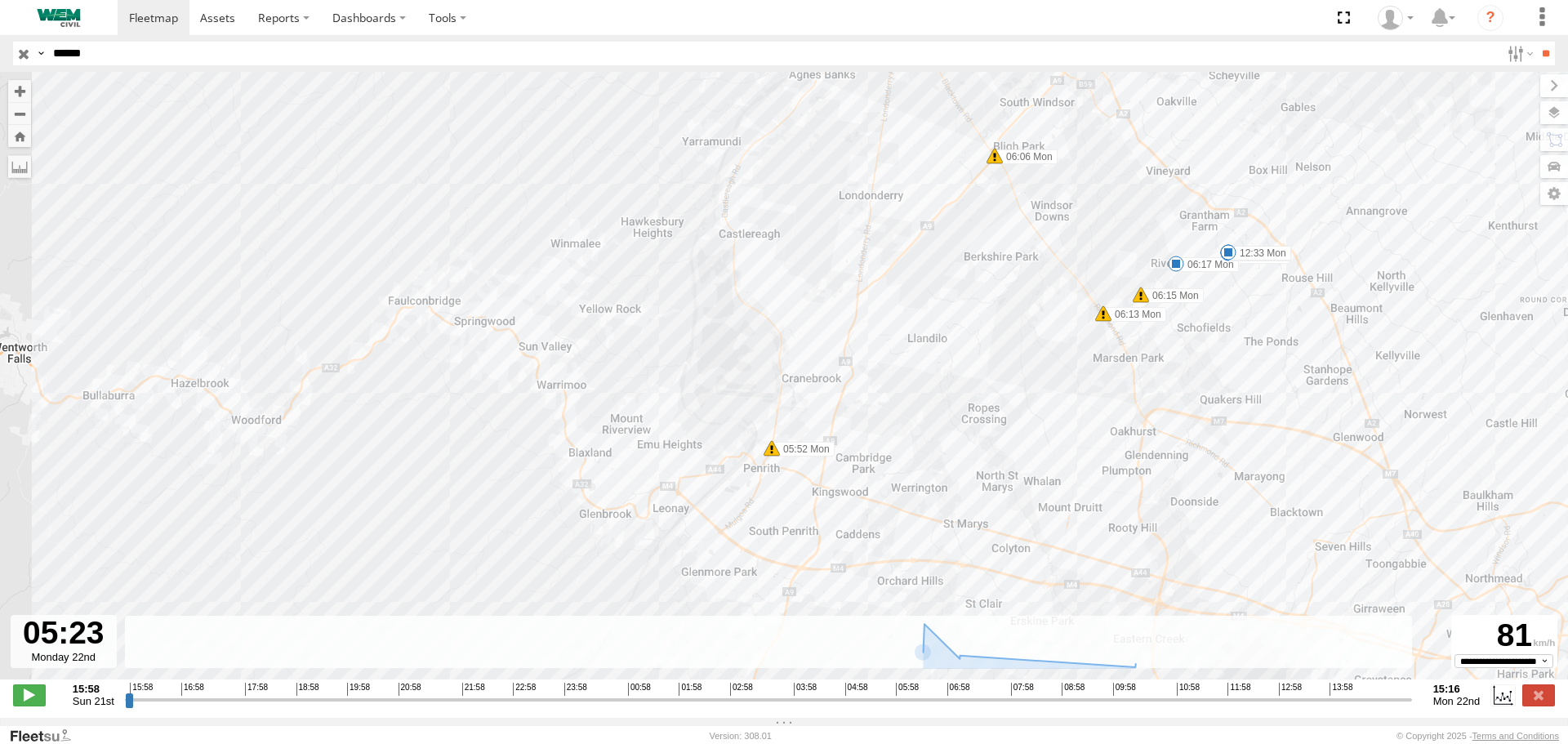
drag, startPoint x: 952, startPoint y: 250, endPoint x: 897, endPoint y: 475, distance: 231.6
click at [897, 475] on div "Truck-FRO52R 05:30 Mon 05:52 Mon 06:06 Mon 06:13 Mon 06:15 Mon 06:31 Mon 05:04 …" at bounding box center [784, 385] width 1568 height 625
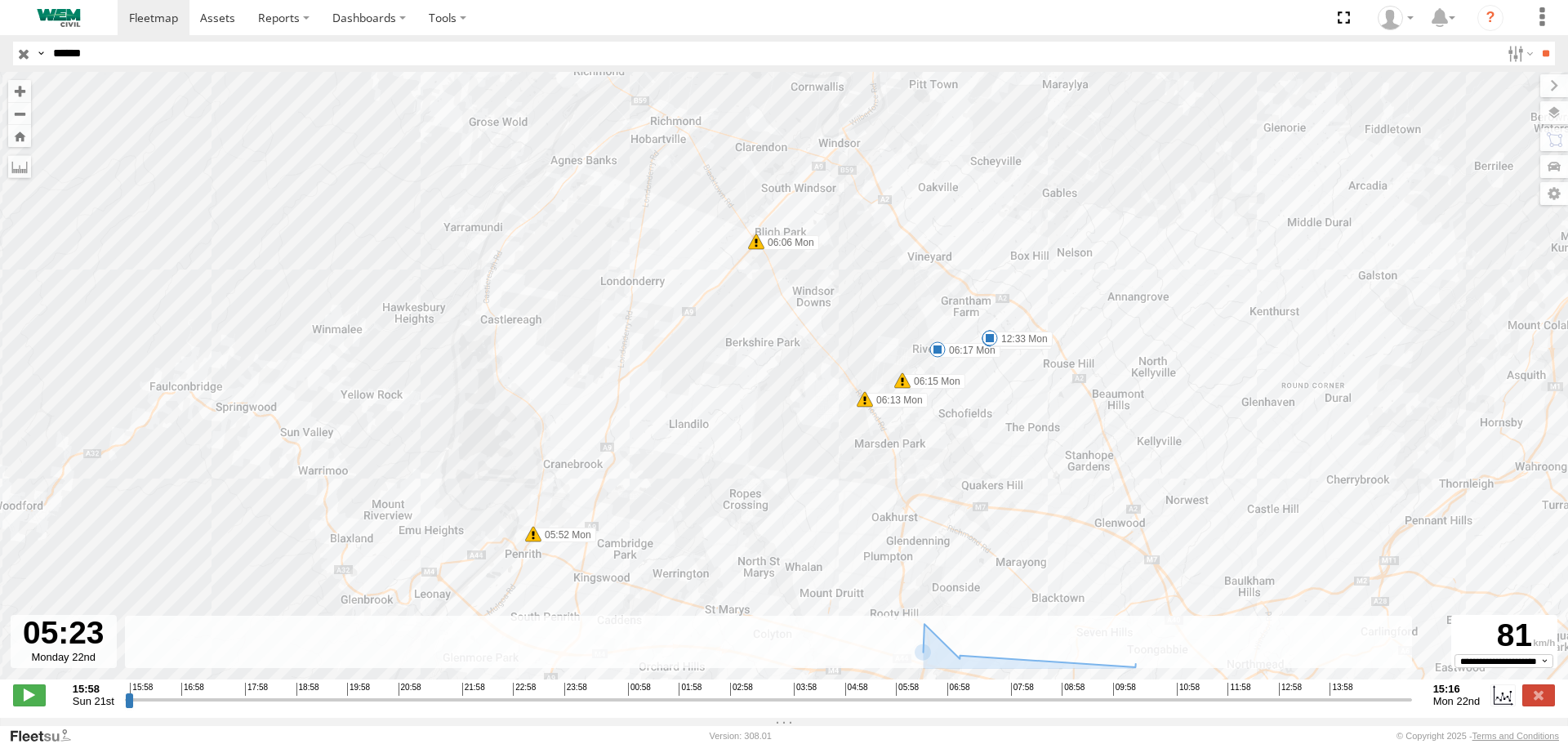
drag, startPoint x: 984, startPoint y: 393, endPoint x: 747, endPoint y: 482, distance: 253.2
click at [747, 482] on div "Truck-FRO52R 05:30 Mon 05:52 Mon 06:06 Mon 06:13 Mon 06:15 Mon 06:31 Mon 05:04 …" at bounding box center [784, 385] width 1568 height 625
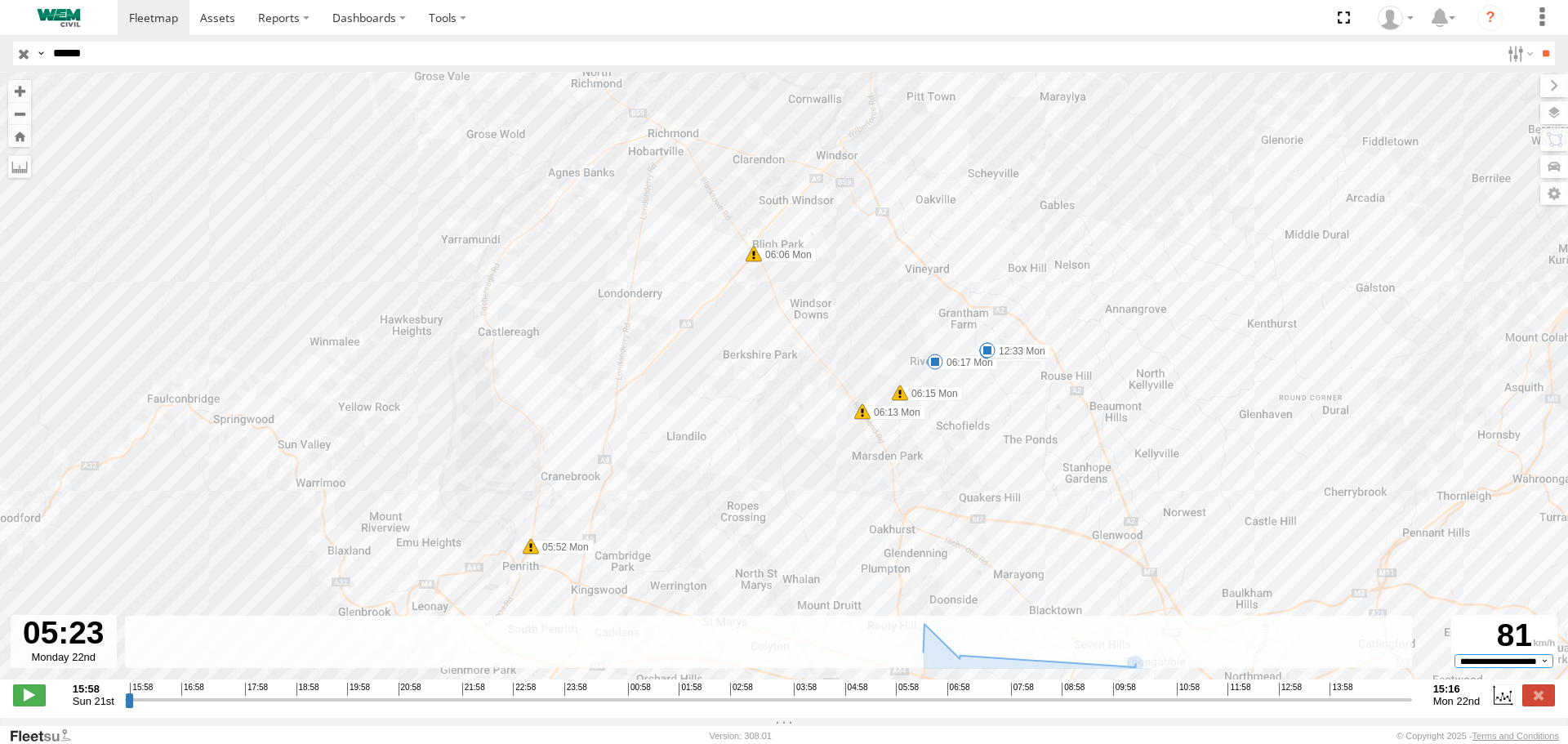
click at [1508, 665] on select "**********" at bounding box center [1504, 661] width 99 height 13
click at [1524, 668] on select "**********" at bounding box center [1504, 661] width 99 height 13
click at [1510, 640] on div "81" at bounding box center [1504, 636] width 102 height 36
click at [1517, 643] on div "81" at bounding box center [1504, 636] width 102 height 36
click at [1447, 695] on strong "15:16" at bounding box center [1457, 689] width 48 height 12
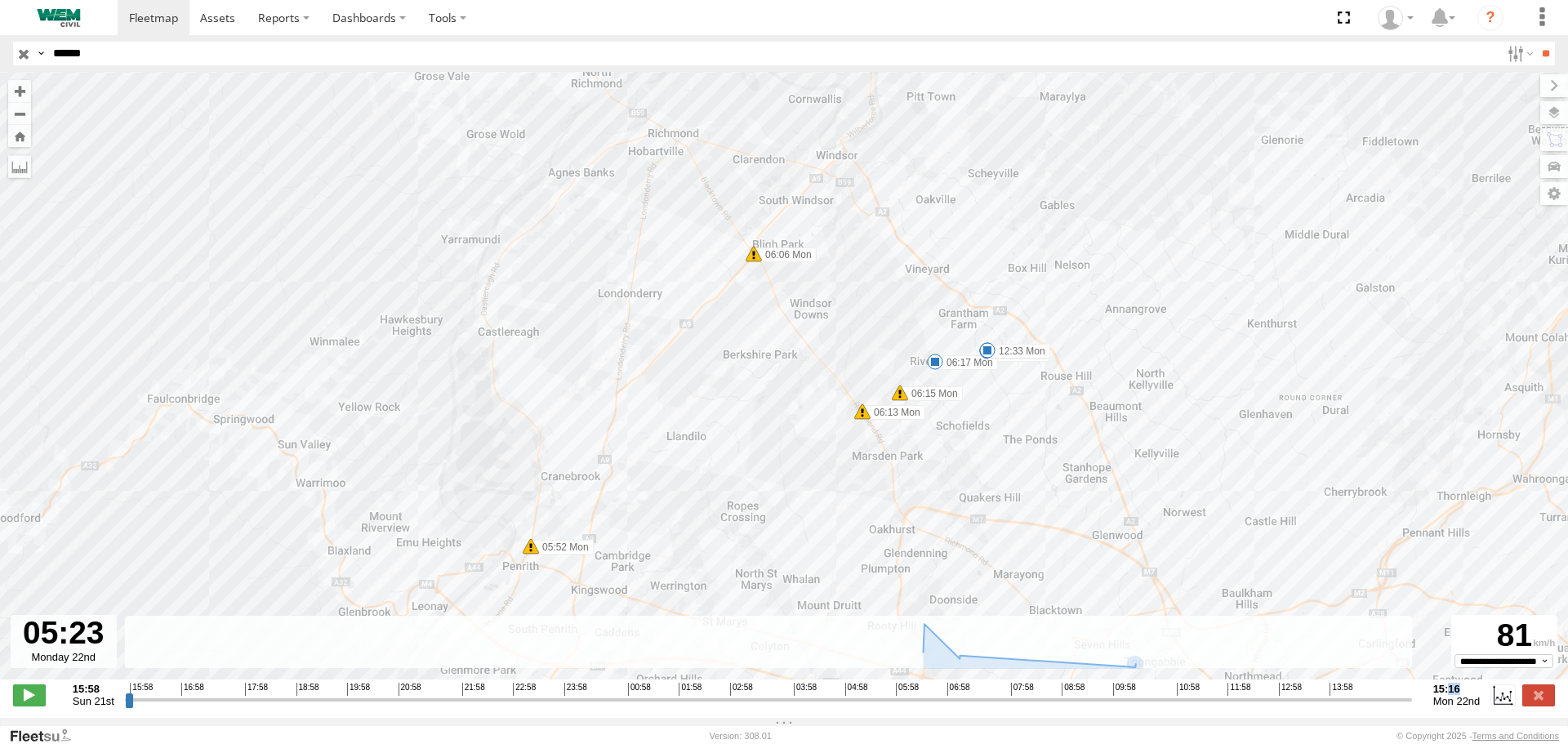
click at [1447, 695] on strong "15:16" at bounding box center [1457, 689] width 48 height 12
click at [1453, 695] on strong "15:16" at bounding box center [1457, 689] width 48 height 12
click at [93, 708] on span "Sun 21st" at bounding box center [94, 701] width 42 height 12
click at [90, 708] on span "Sun 21st" at bounding box center [94, 701] width 42 height 12
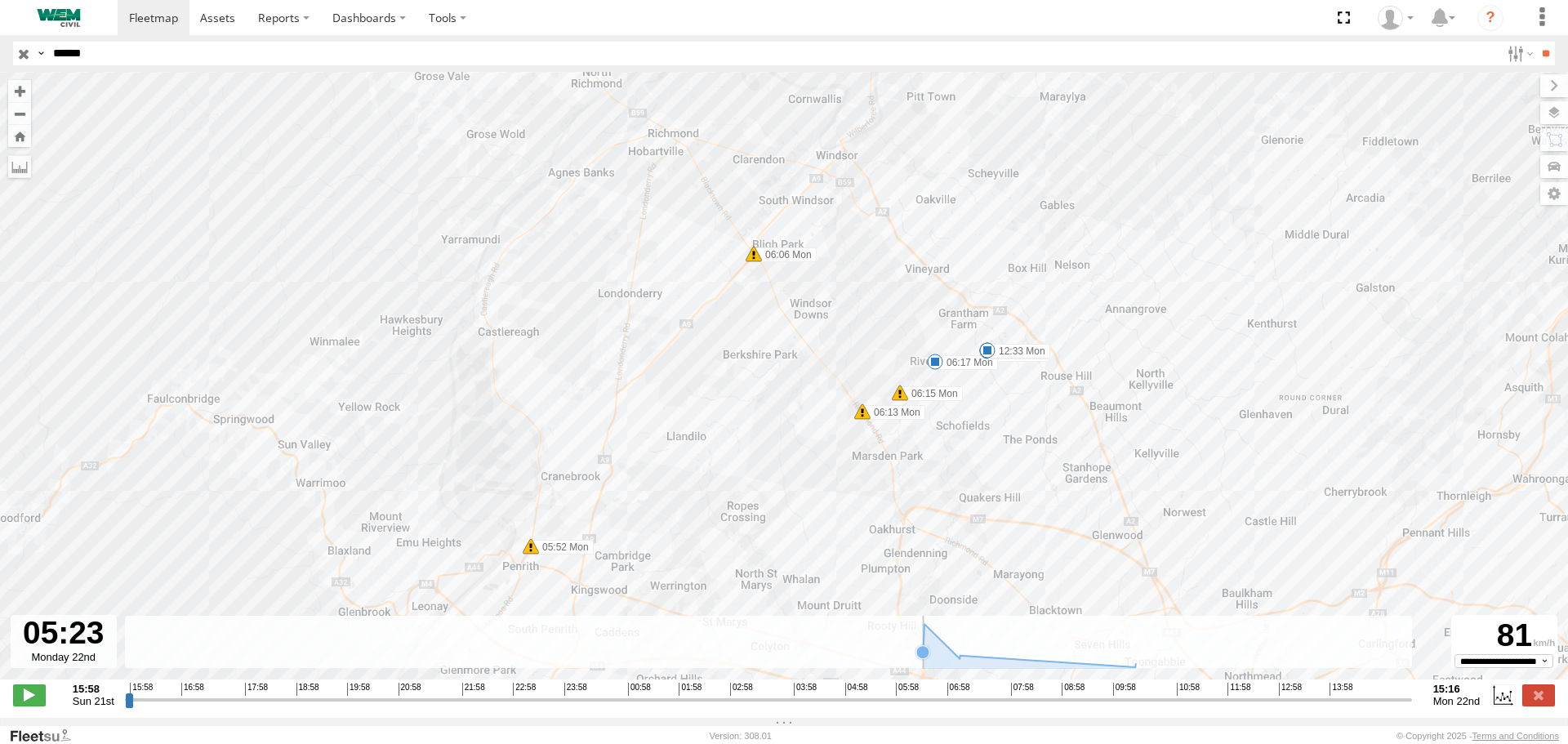
click at [153, 668] on rect at bounding box center [768, 642] width 1287 height 53
click at [210, 646] on rect at bounding box center [768, 642] width 1287 height 53
drag, startPoint x: 334, startPoint y: 644, endPoint x: 674, endPoint y: 653, distance: 340.1
click at [674, 653] on rect at bounding box center [768, 642] width 1287 height 53
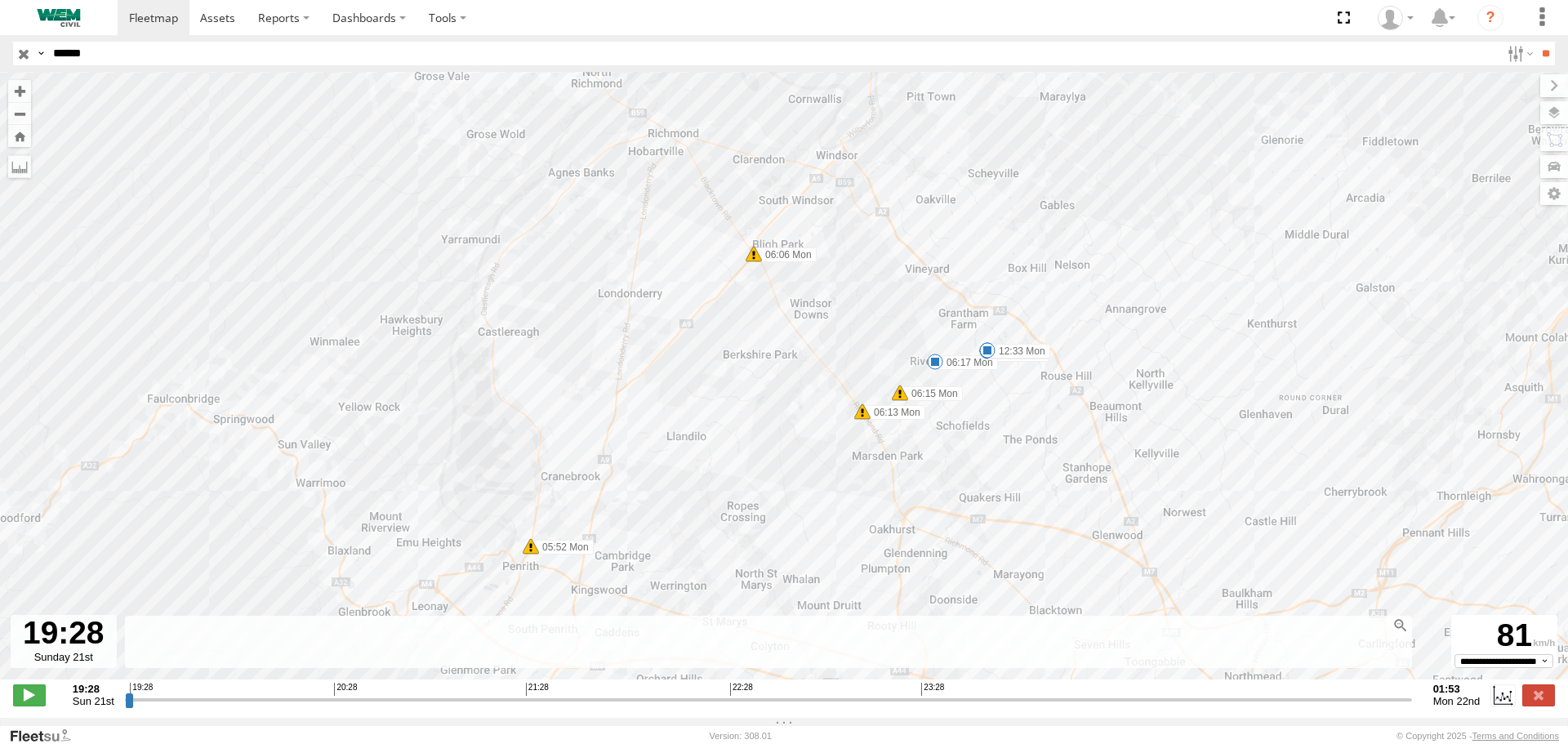
type input "**********"
click at [746, 655] on rect at bounding box center [768, 642] width 1287 height 53
click at [97, 708] on span "Sun 21st" at bounding box center [94, 701] width 42 height 12
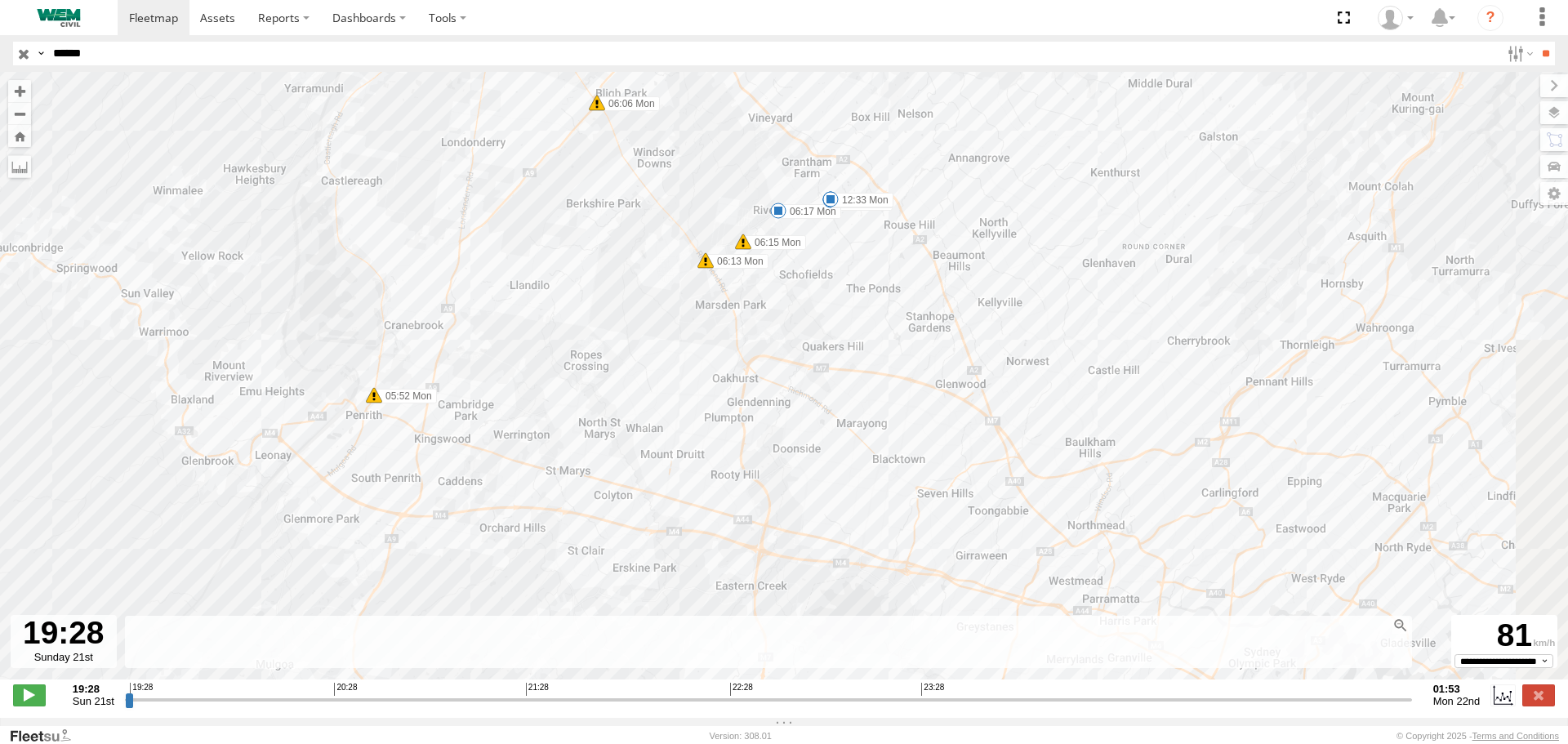
drag, startPoint x: 1254, startPoint y: 438, endPoint x: 1095, endPoint y: 286, distance: 220.0
click at [1095, 286] on div "Truck-FRO52R 05:30 Mon 05:52 Mon 06:06 Mon 06:13 Mon 06:15 Mon 06:31 Mon 05:04 …" at bounding box center [784, 385] width 1568 height 625
click at [1550, 189] on label at bounding box center [1535, 194] width 65 height 23
click at [1508, 167] on label at bounding box center [1538, 167] width 60 height 23
click at [1506, 141] on label at bounding box center [1538, 140] width 62 height 23
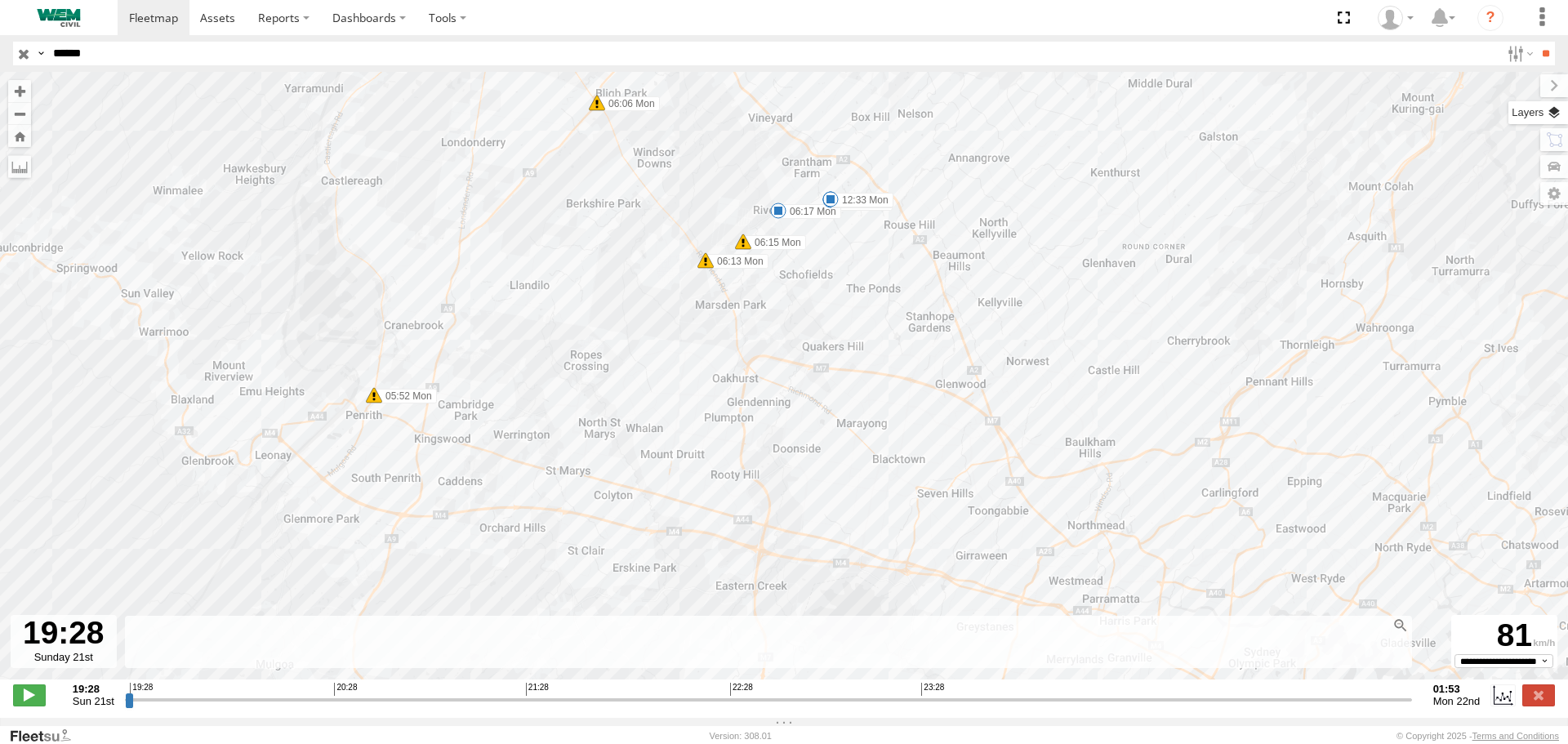
click at [1508, 115] on label at bounding box center [1538, 113] width 60 height 23
click at [1513, 89] on label at bounding box center [1540, 86] width 55 height 23
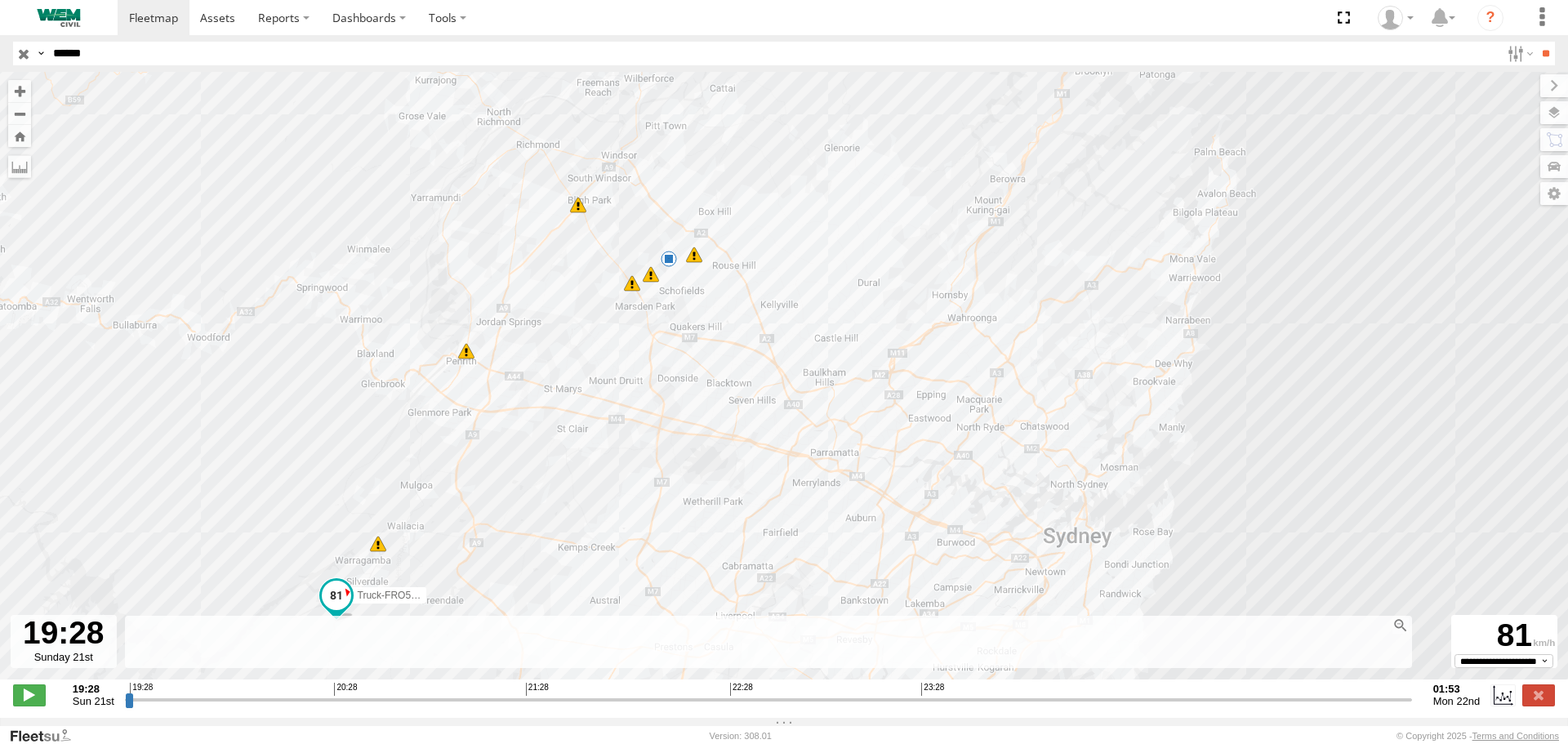
click at [90, 703] on span "Sun 21st" at bounding box center [94, 701] width 42 height 12
click at [90, 707] on span "Sun 21st" at bounding box center [94, 701] width 42 height 12
click at [132, 49] on input "******" at bounding box center [773, 53] width 1453 height 23
click at [157, 22] on span at bounding box center [154, 17] width 49 height 16
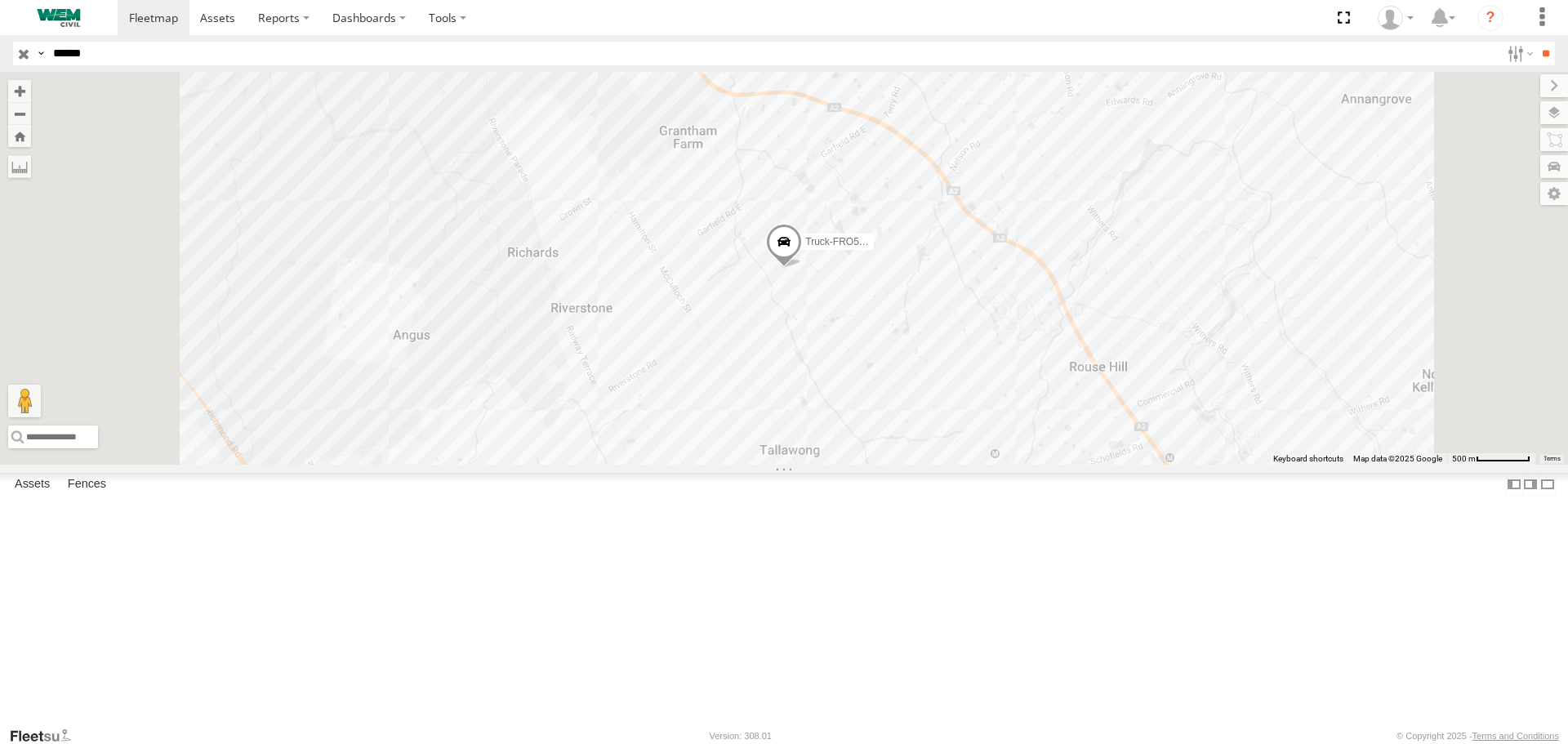
click at [0, 0] on span at bounding box center [0, 0] width 0 height 0
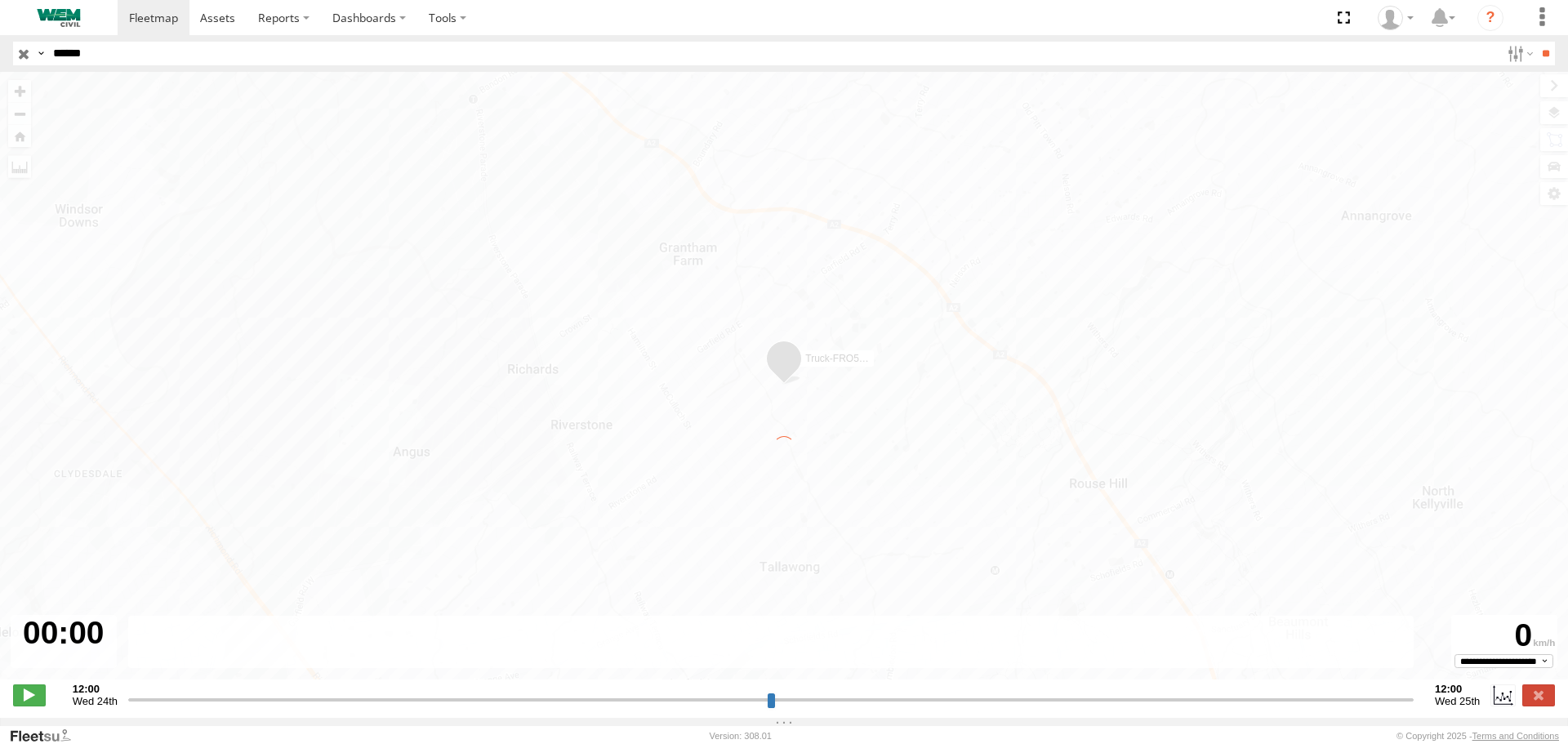
type input "**********"
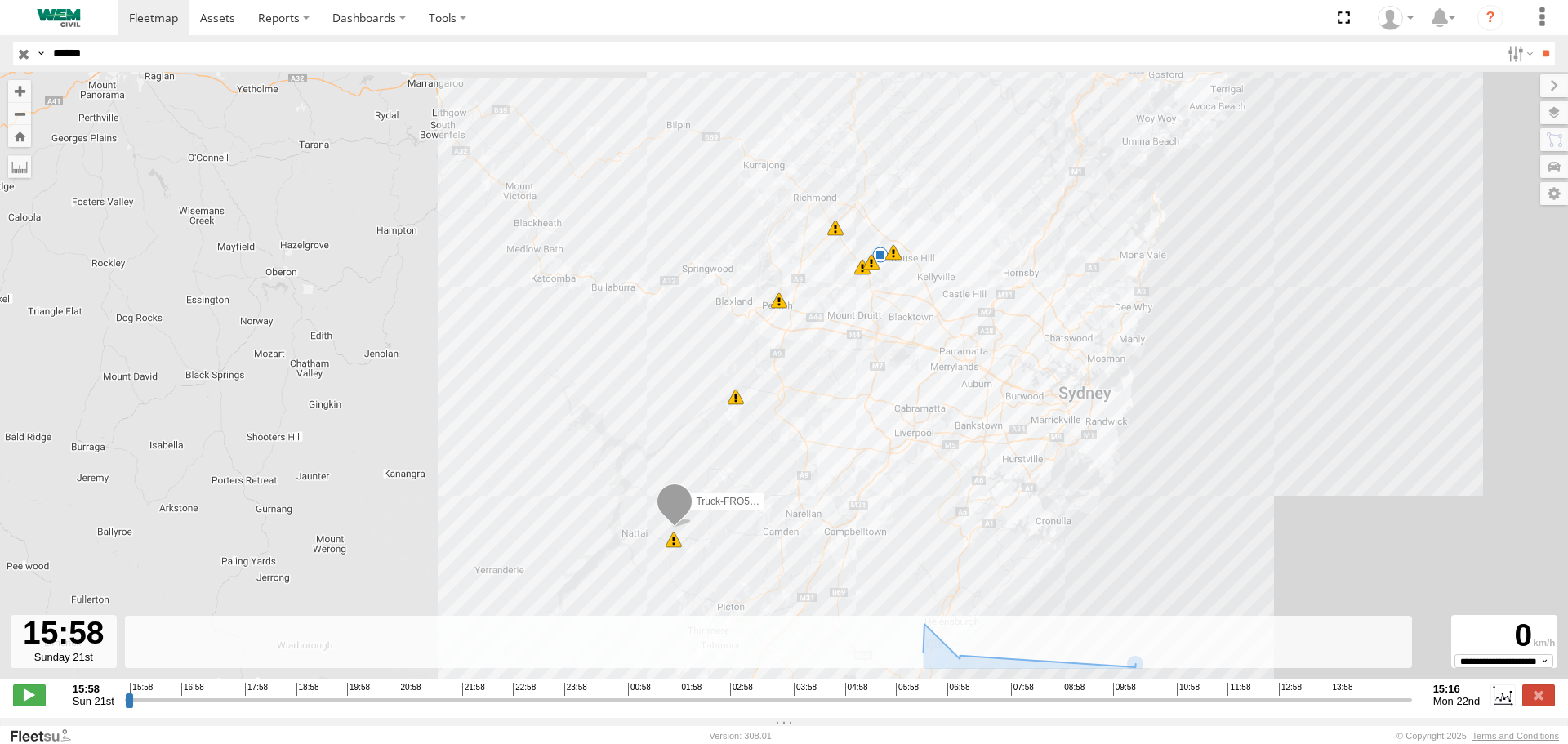
click at [1474, 695] on strong "15:16" at bounding box center [1457, 689] width 48 height 12
click at [1462, 704] on span "Mon 22nd" at bounding box center [1457, 701] width 48 height 12
click at [16, 171] on label at bounding box center [19, 167] width 23 height 23
click at [0, 0] on label at bounding box center [0, 0] width 0 height 0
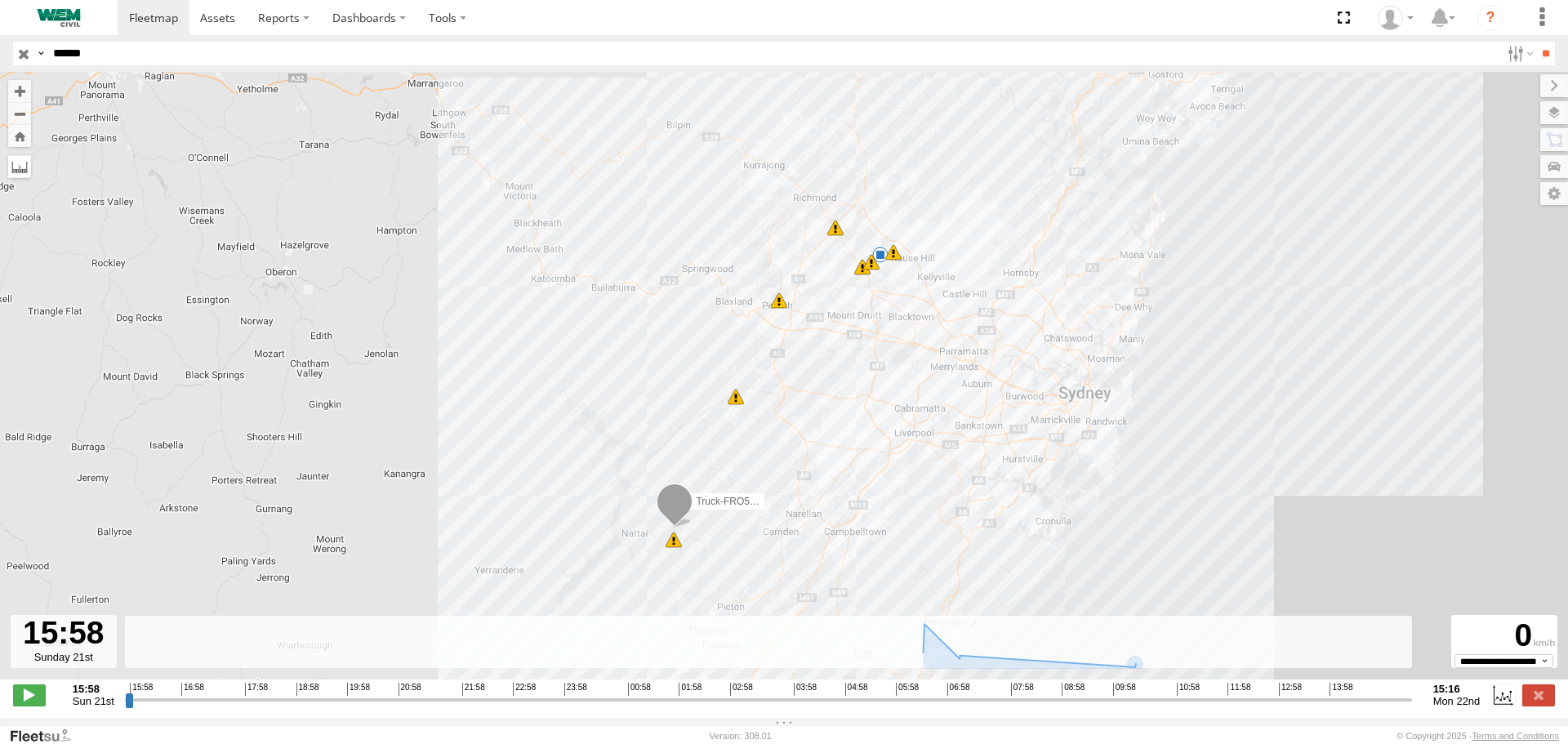
click at [14, 168] on label at bounding box center [19, 167] width 23 height 23
click at [1552, 192] on label at bounding box center [1554, 194] width 28 height 23
click at [1508, 169] on label at bounding box center [1538, 167] width 60 height 23
click at [1506, 144] on label at bounding box center [1538, 140] width 62 height 23
click at [1516, 50] on label at bounding box center [1519, 53] width 35 height 23
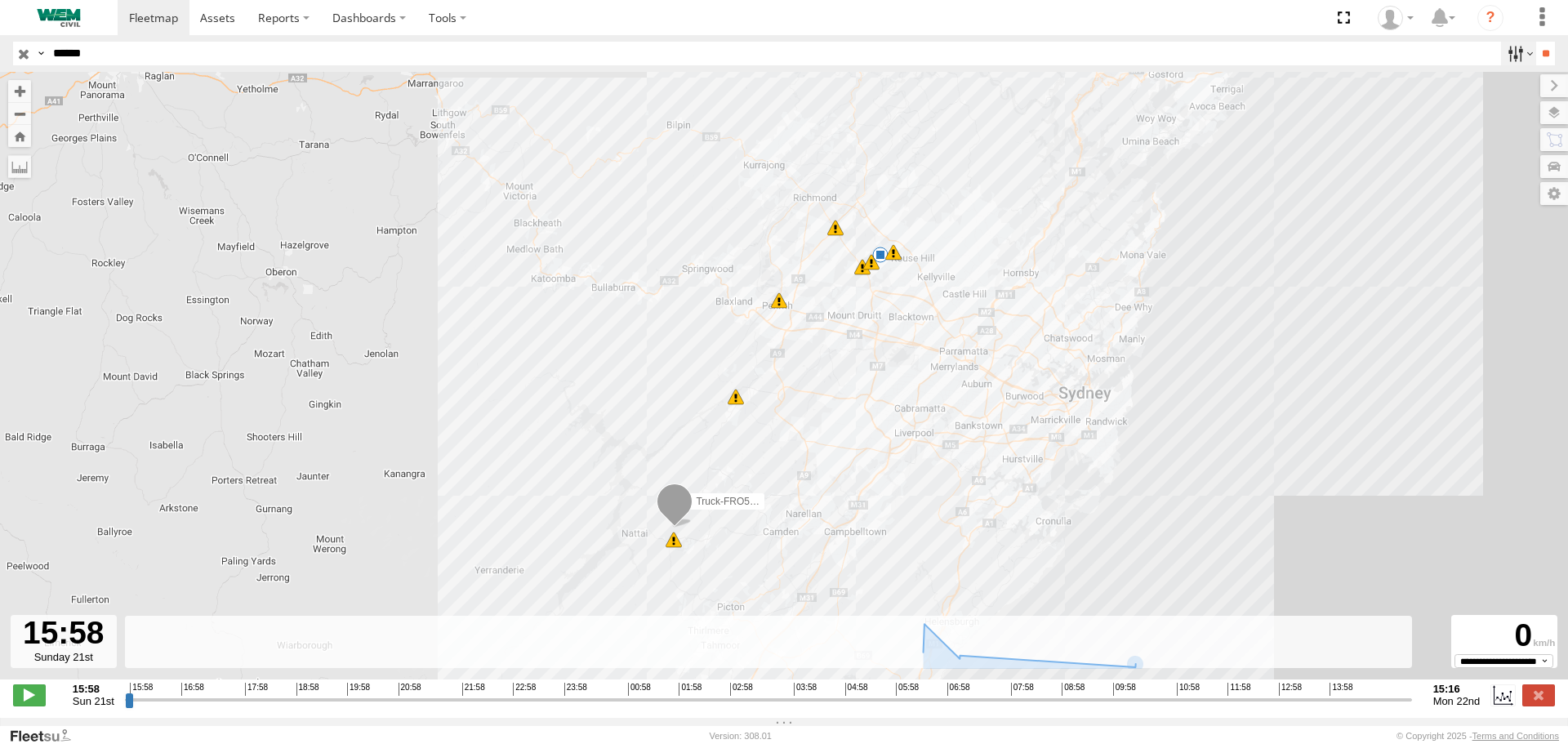
click at [1503, 53] on label at bounding box center [1519, 53] width 35 height 23
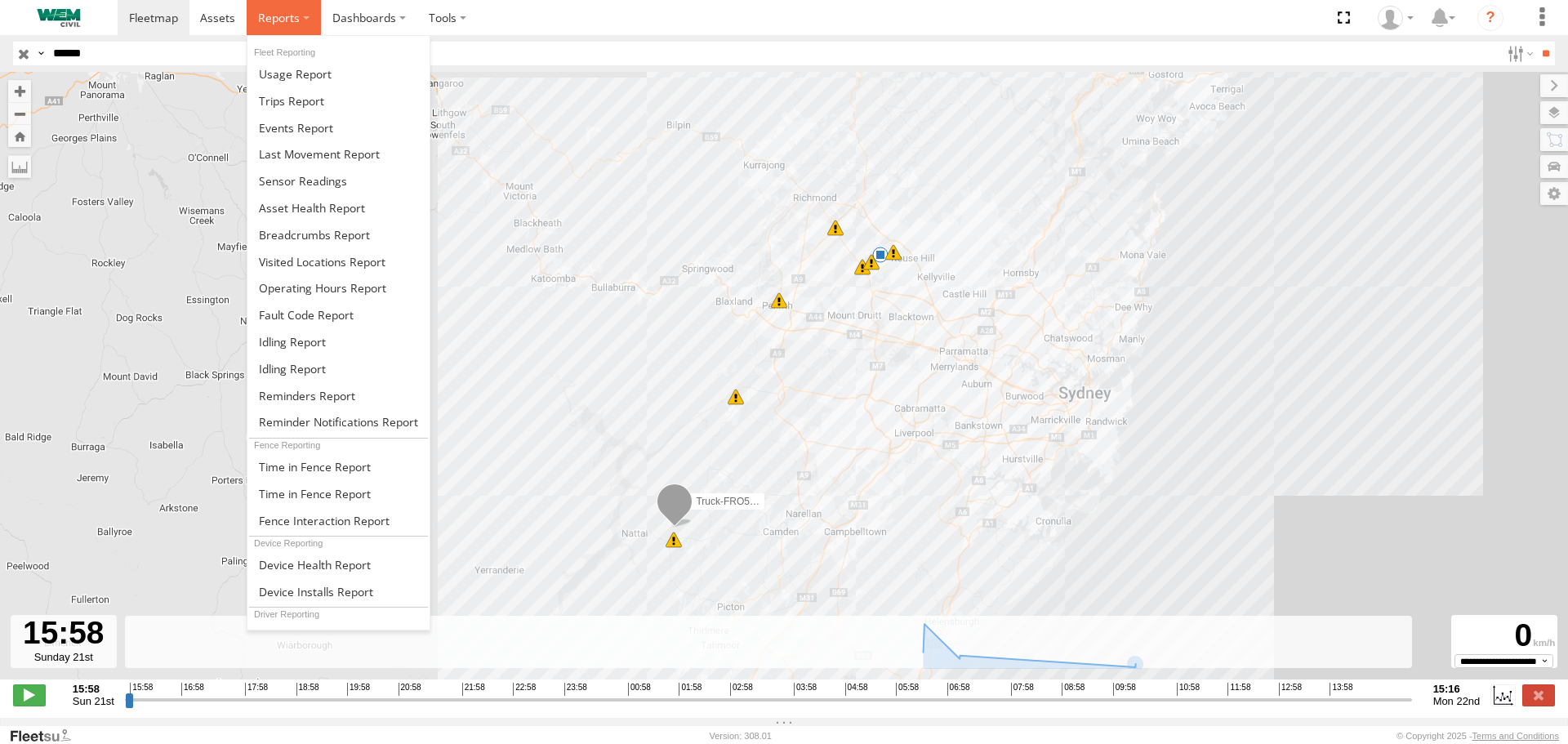
click at [273, 23] on span at bounding box center [279, 17] width 42 height 16
click at [351, 95] on link at bounding box center [338, 101] width 182 height 27
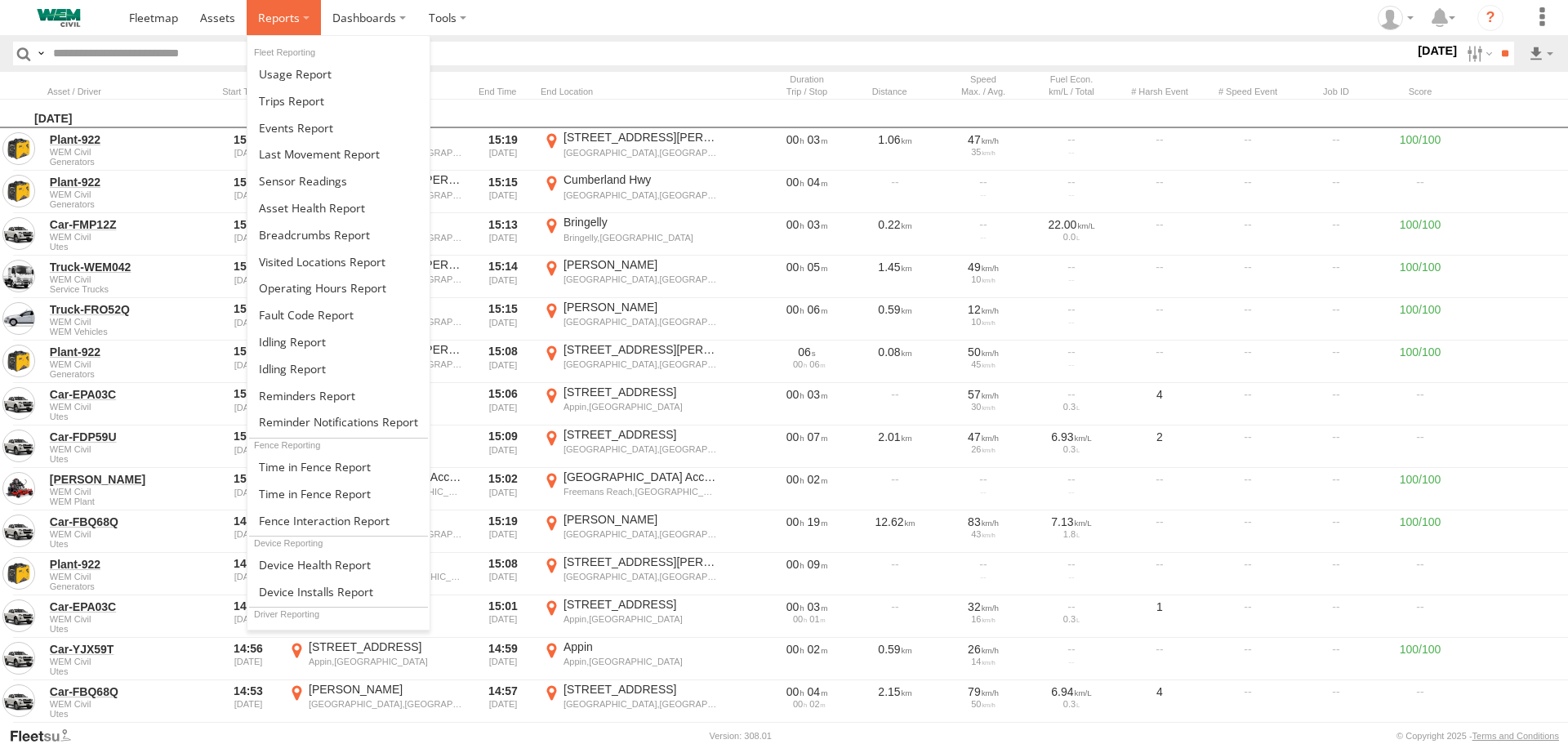
click at [287, 26] on label at bounding box center [284, 17] width 75 height 35
click at [339, 236] on span at bounding box center [314, 235] width 111 height 16
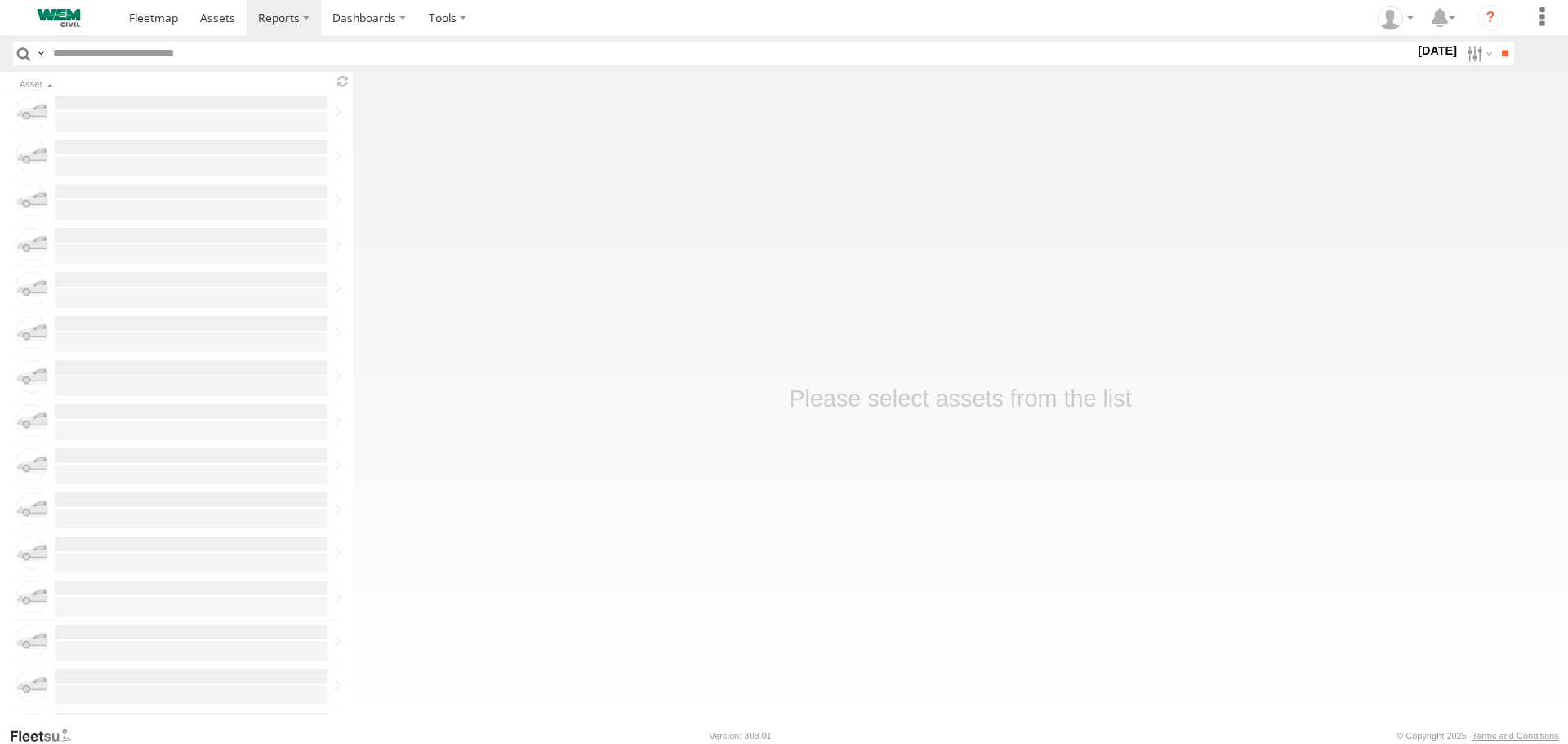
click at [226, 44] on input "text" at bounding box center [731, 53] width 1368 height 23
paste input "**********"
click at [81, 55] on input "**********" at bounding box center [731, 53] width 1368 height 23
type input "******"
click at [1495, 42] on input "**" at bounding box center [1505, 53] width 19 height 23
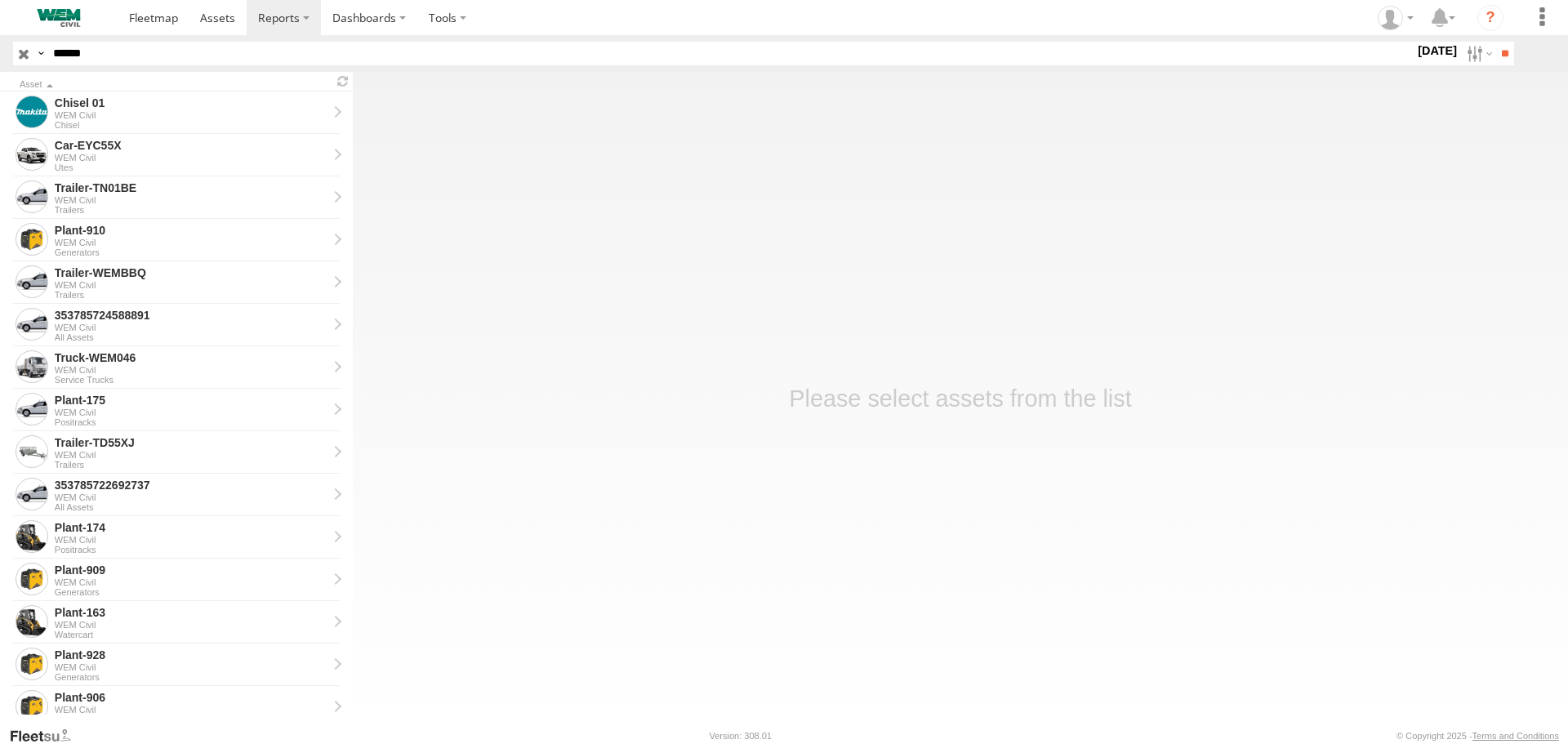
click at [121, 60] on input "******" at bounding box center [731, 53] width 1368 height 23
click at [1464, 57] on label at bounding box center [1478, 53] width 35 height 23
click at [0, 0] on label at bounding box center [0, 0] width 0 height 0
click at [1496, 49] on input "**" at bounding box center [1505, 53] width 19 height 23
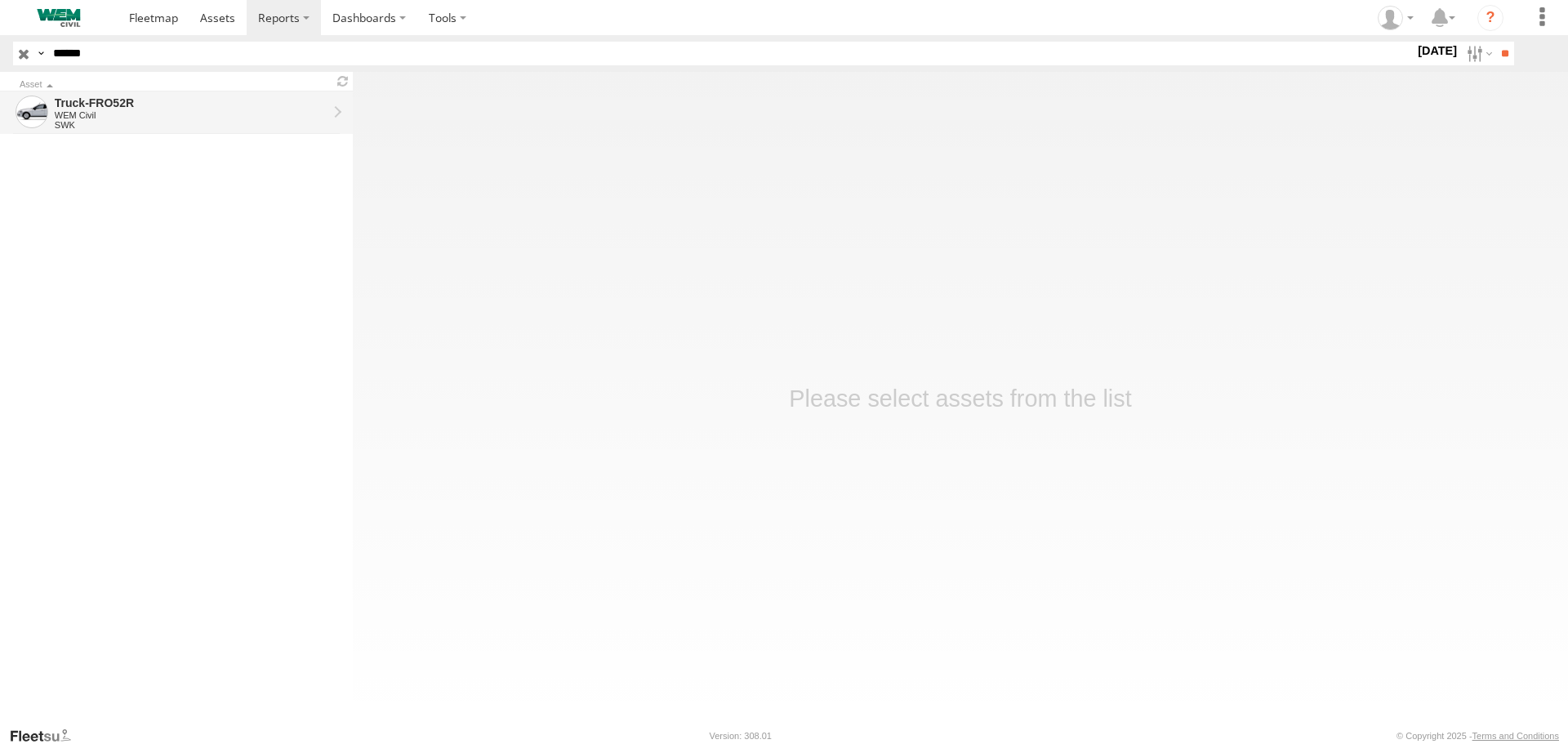
click at [251, 105] on div "Truck-FRO52R" at bounding box center [191, 102] width 272 height 15
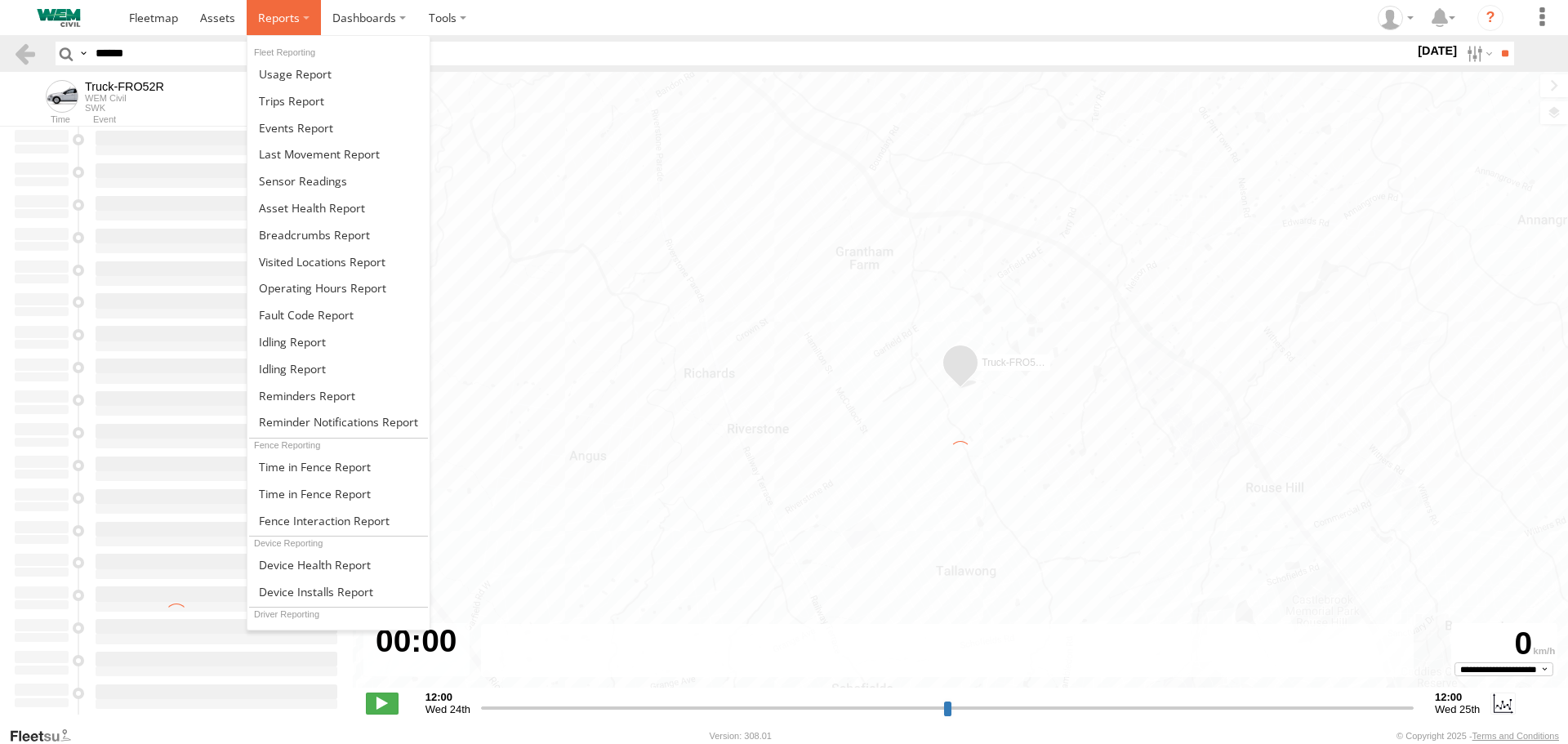
click at [301, 23] on label at bounding box center [284, 17] width 75 height 35
type input "**********"
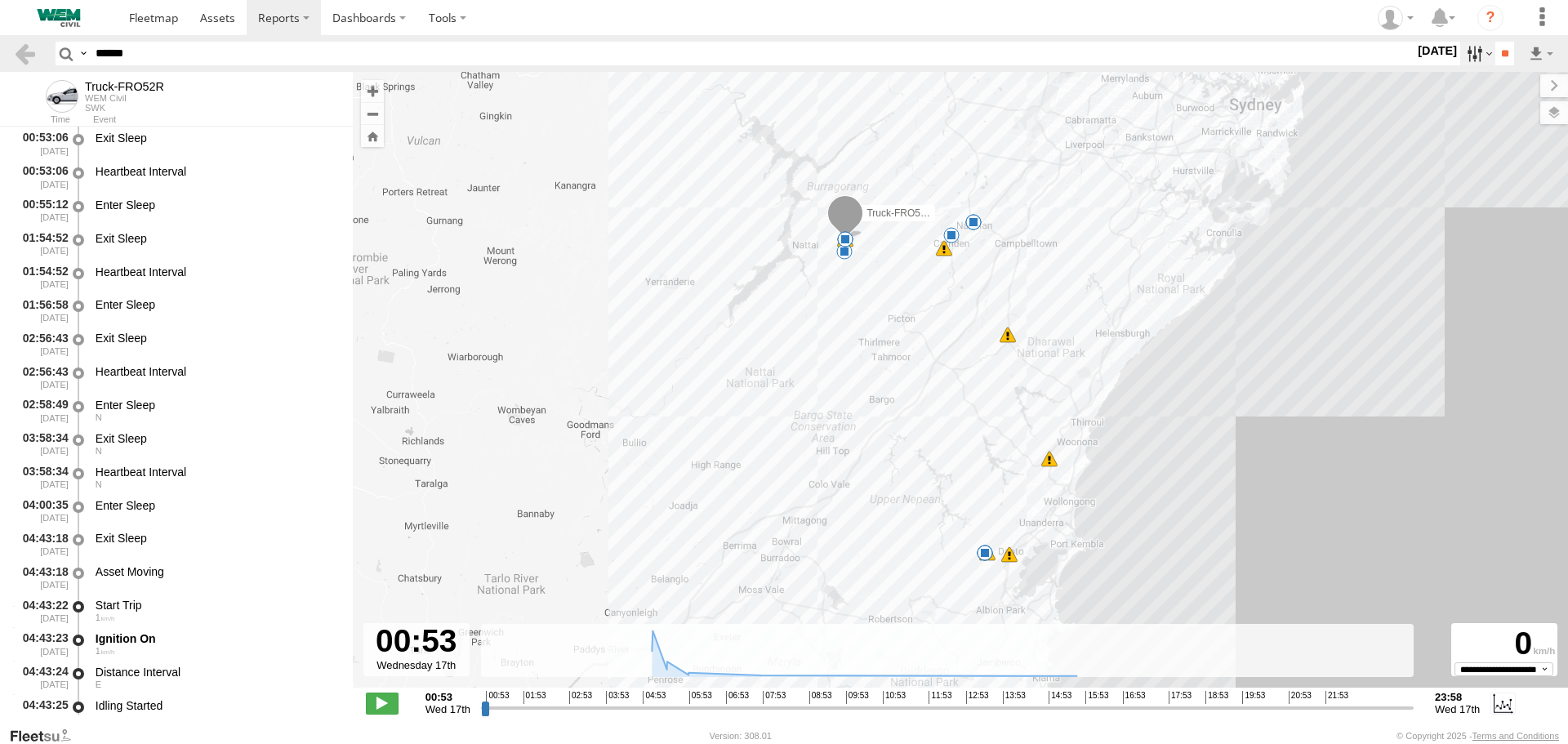
click at [1464, 58] on label at bounding box center [1478, 53] width 35 height 23
click at [0, 0] on label at bounding box center [0, 0] width 0 height 0
